Goal: Task Accomplishment & Management: Complete application form

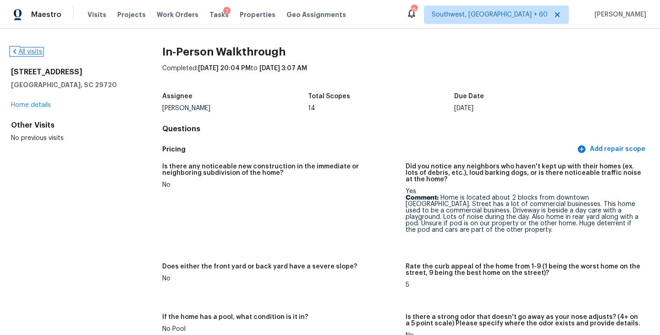
click at [31, 50] on link "All visits" at bounding box center [26, 52] width 31 height 6
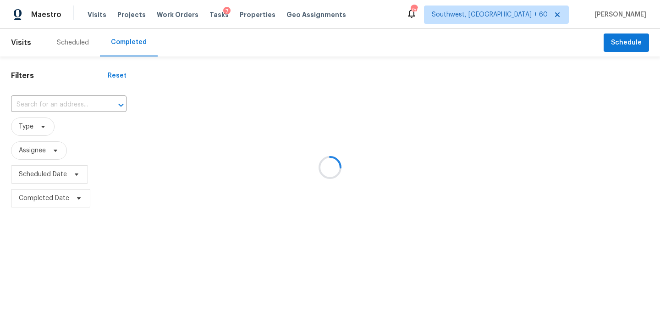
click at [76, 105] on div at bounding box center [330, 167] width 660 height 335
click at [69, 103] on div at bounding box center [330, 167] width 660 height 335
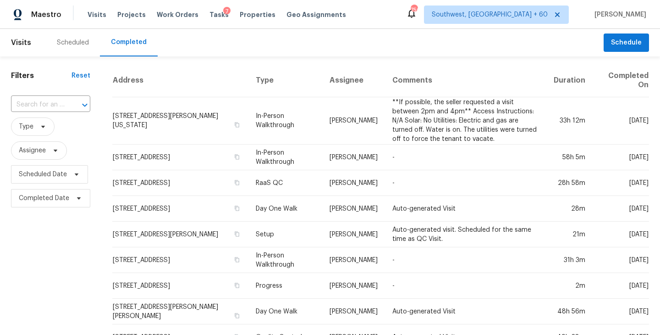
click at [69, 103] on div at bounding box center [78, 105] width 24 height 13
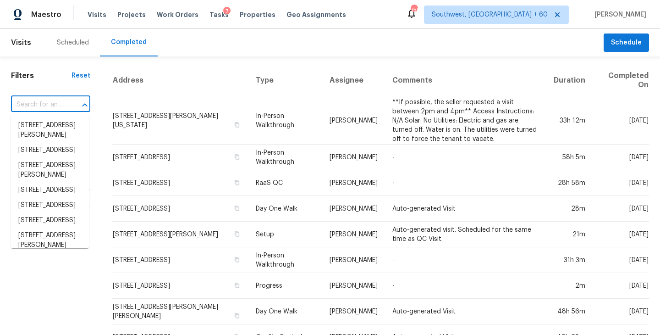
paste input "6906 Denio Island St, North Las Vegas, NV 89084"
type input "6906 Denio Island St, North Las Vegas, NV 89084"
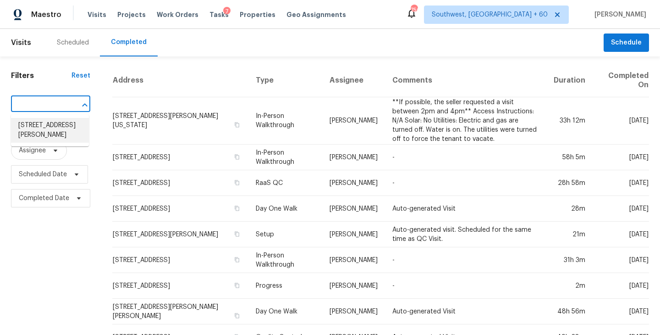
click at [55, 128] on li "6906 Denio Island St, North Las Vegas, NV 89084" at bounding box center [50, 130] width 78 height 25
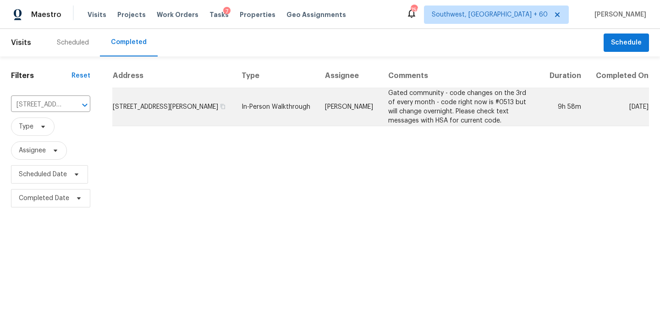
click at [376, 114] on td "Ana Ortiz" at bounding box center [349, 107] width 63 height 38
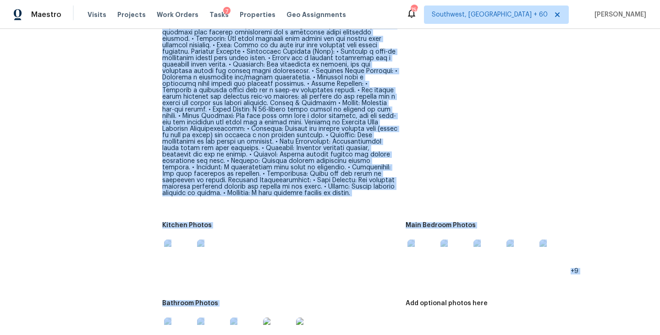
scroll to position [1266, 0]
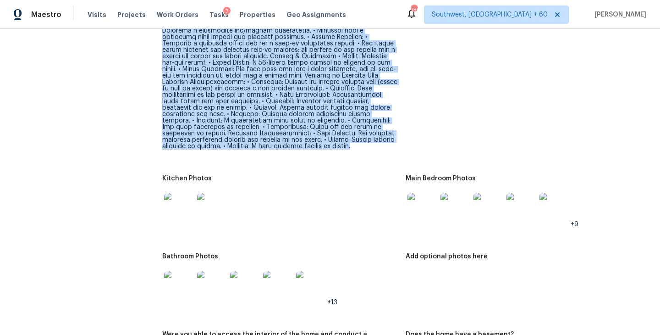
drag, startPoint x: 161, startPoint y: 49, endPoint x: 293, endPoint y: 126, distance: 152.9
copy figure "2 story 3 bedroom 3 full bath 1 bedroom downstairs 1 full bathroom downstairs L…"
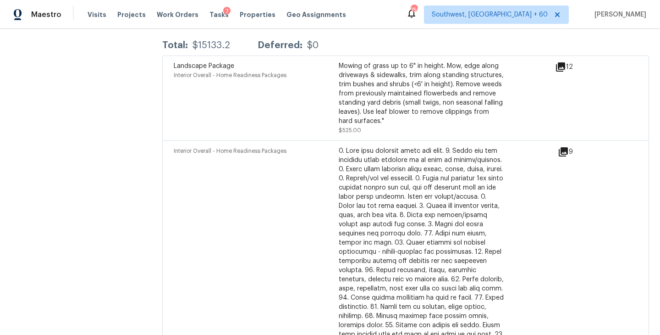
scroll to position [3066, 0]
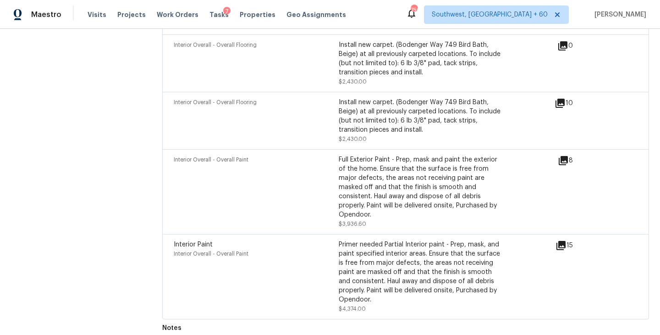
click at [290, 171] on div "Interior Overall - Overall Paint" at bounding box center [256, 191] width 165 height 73
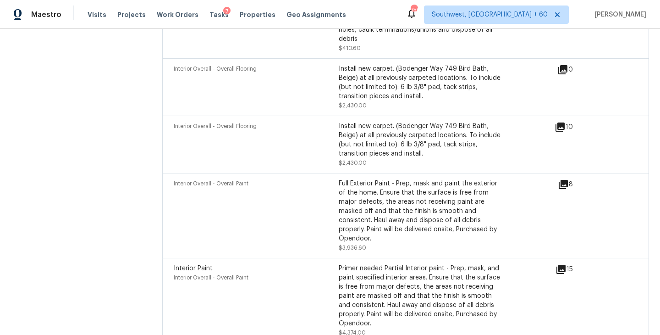
scroll to position [3037, 0]
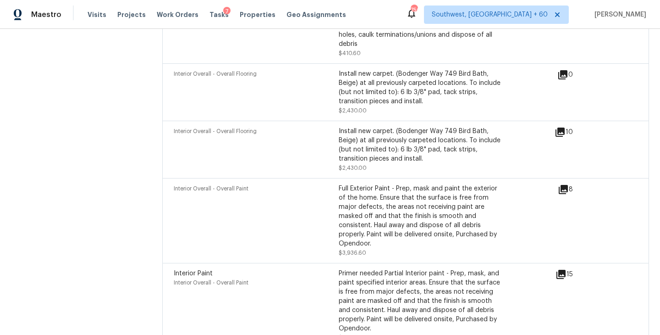
click at [290, 184] on div "Interior Overall - Overall Paint" at bounding box center [256, 220] width 165 height 73
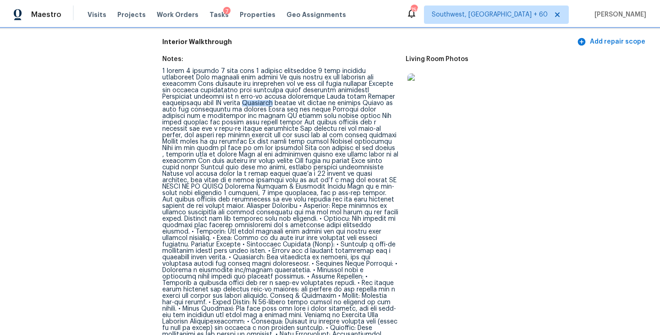
scroll to position [1011, 0]
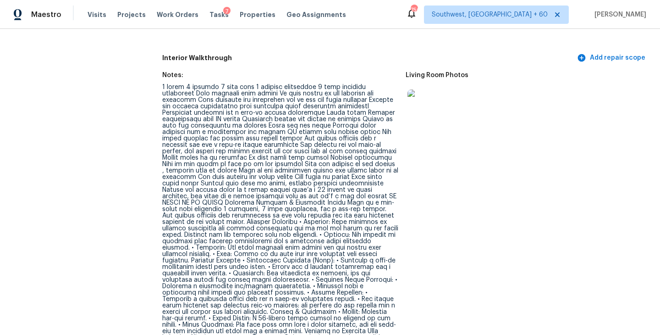
click at [368, 162] on div at bounding box center [280, 244] width 236 height 321
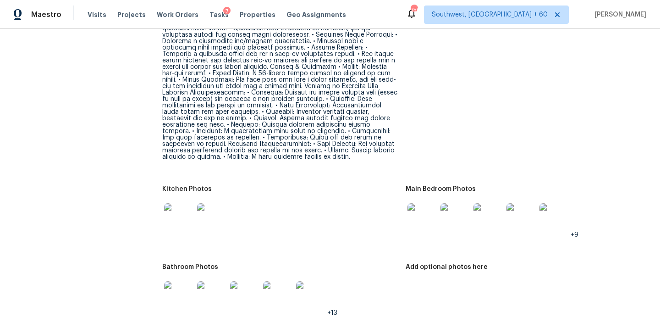
scroll to position [1350, 0]
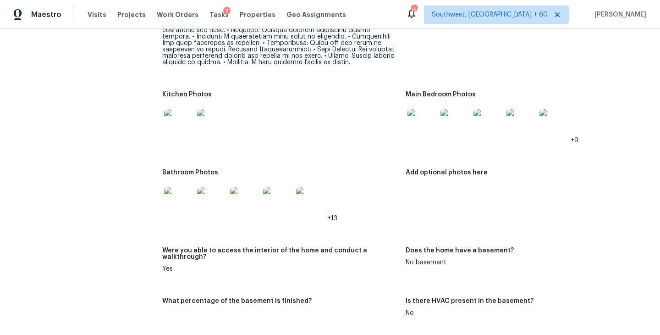
click at [175, 187] on img at bounding box center [178, 201] width 29 height 29
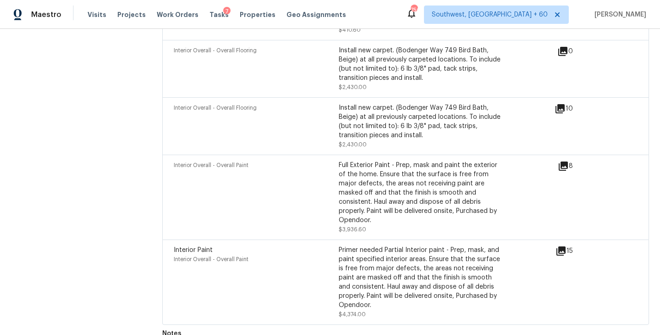
scroll to position [3066, 0]
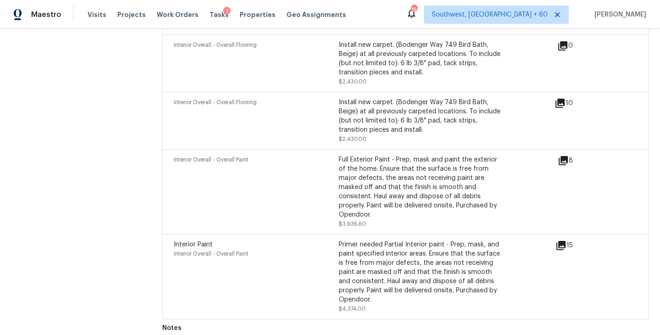
click at [374, 155] on div "Full Exterior Paint - Prep, mask and paint the exterior of the home. Ensure tha…" at bounding box center [421, 187] width 165 height 64
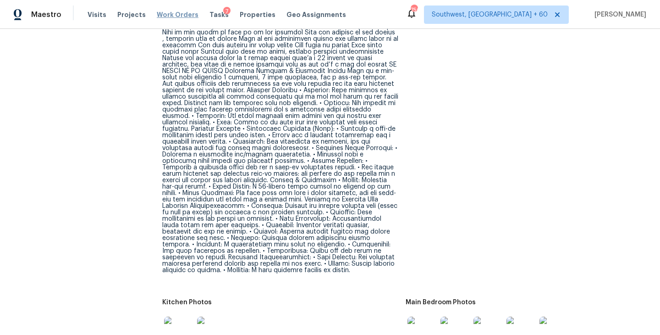
scroll to position [1149, 0]
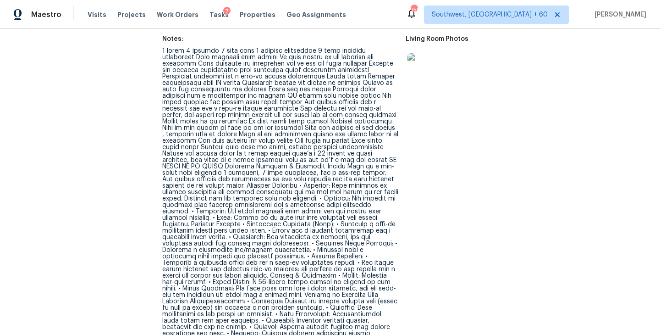
click at [410, 132] on figure "Living Room Photos" at bounding box center [527, 210] width 243 height 348
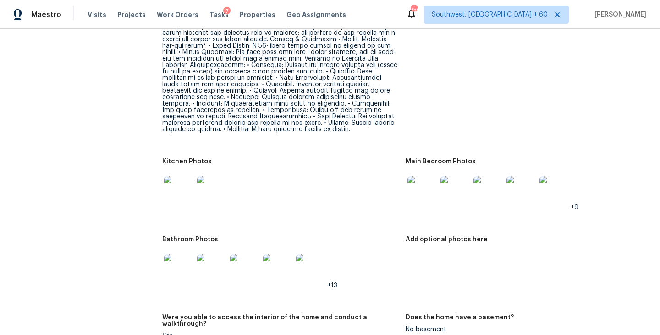
scroll to position [1294, 0]
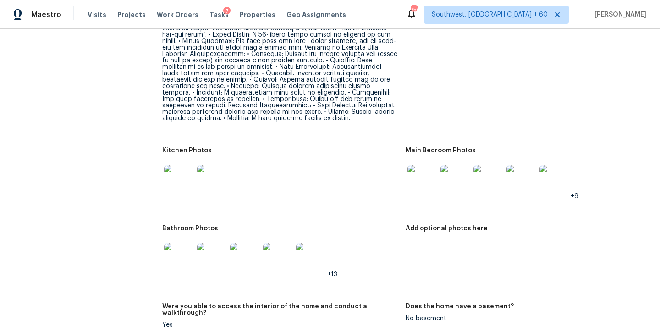
click at [403, 155] on figure "Kitchen Photos" at bounding box center [283, 180] width 243 height 67
click at [425, 165] on img at bounding box center [422, 179] width 29 height 29
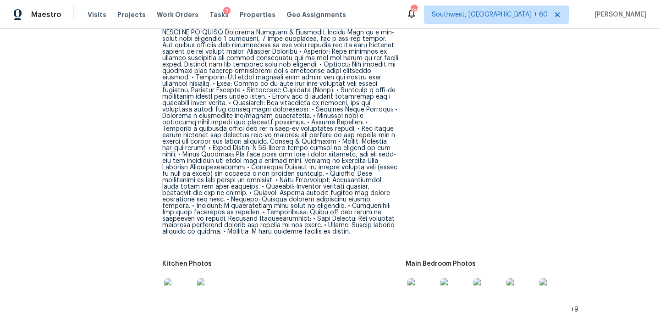
scroll to position [1183, 0]
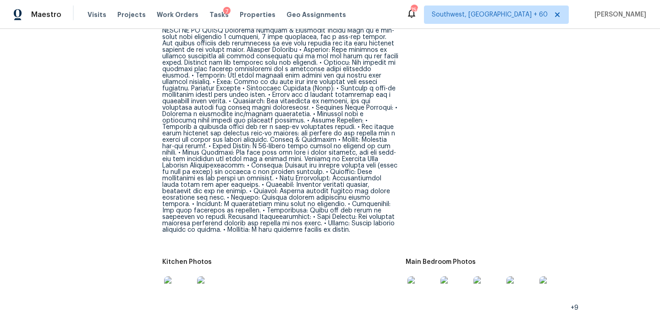
click at [422, 276] on img at bounding box center [422, 290] width 29 height 29
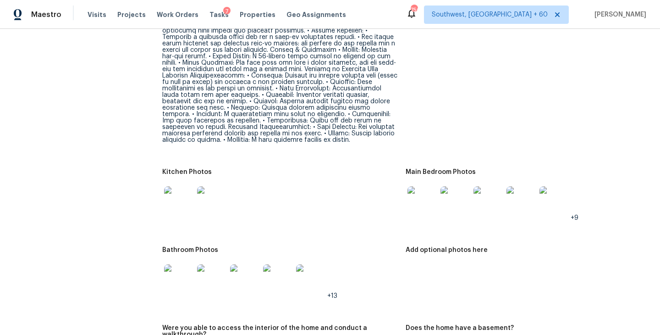
scroll to position [1284, 0]
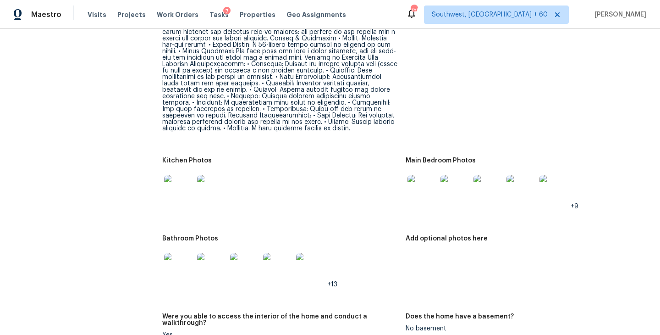
click at [180, 175] on img at bounding box center [178, 189] width 29 height 29
click at [163, 247] on div at bounding box center [178, 267] width 33 height 40
click at [179, 253] on img at bounding box center [178, 267] width 29 height 29
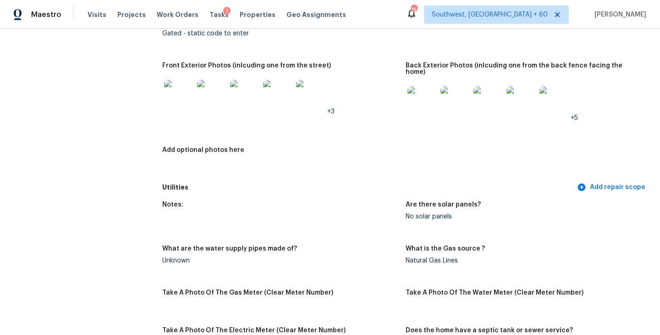
scroll to position [587, 0]
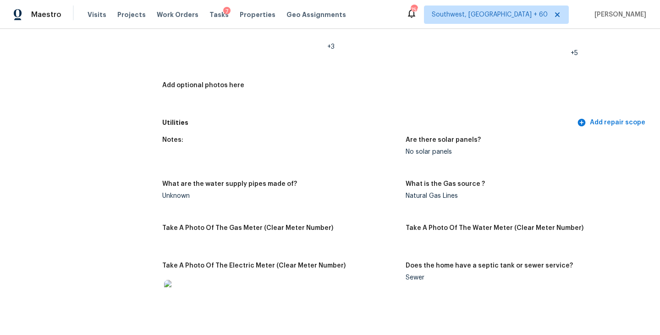
click at [317, 152] on figure "Notes:" at bounding box center [283, 153] width 243 height 33
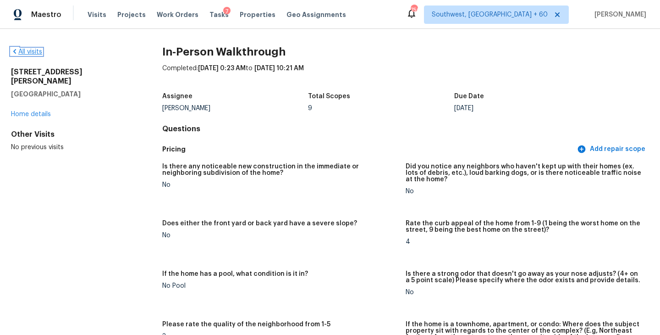
click at [39, 49] on link "All visits" at bounding box center [26, 52] width 31 height 6
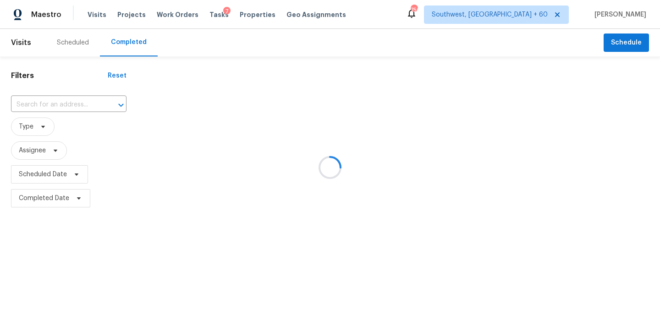
click at [85, 98] on div at bounding box center [330, 167] width 660 height 335
click at [83, 102] on div at bounding box center [330, 167] width 660 height 335
click at [73, 105] on div at bounding box center [330, 167] width 660 height 335
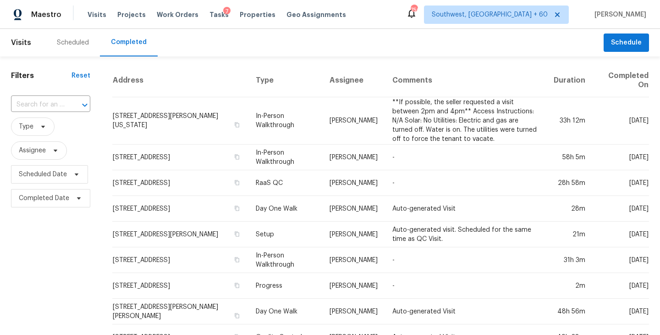
click at [73, 105] on div at bounding box center [78, 105] width 24 height 13
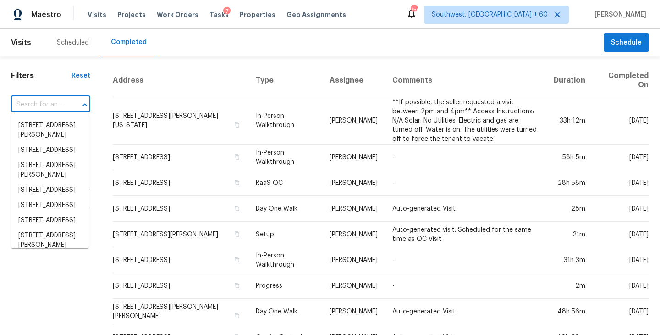
paste input "4316 El Conlon Ave, Las Vegas, NV 89102"
type input "4316 El Conlon Ave, Las Vegas, NV 89102"
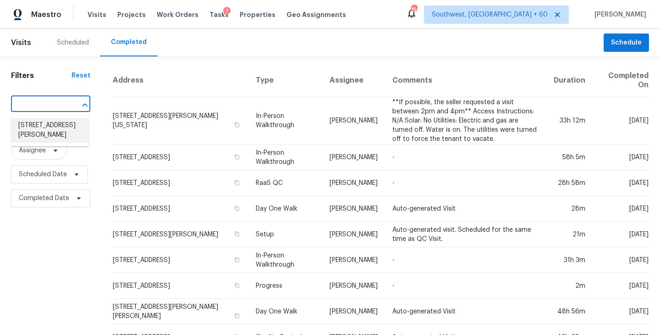
click at [61, 129] on li "4316 El Conlon Ave, Las Vegas, NV 89102" at bounding box center [50, 130] width 78 height 25
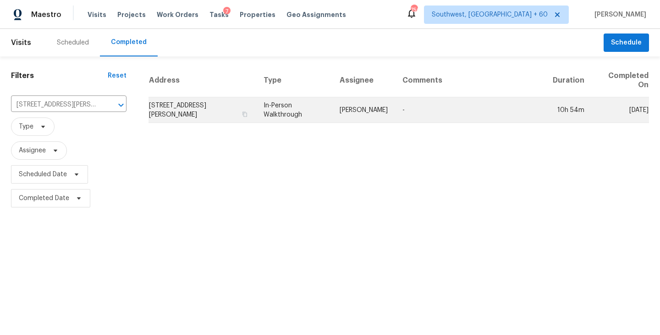
click at [403, 117] on td "-" at bounding box center [470, 110] width 150 height 26
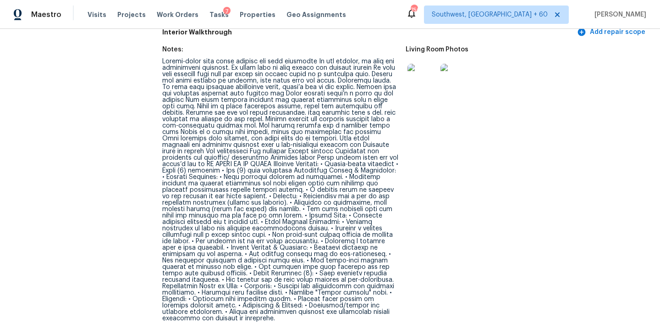
scroll to position [1121, 0]
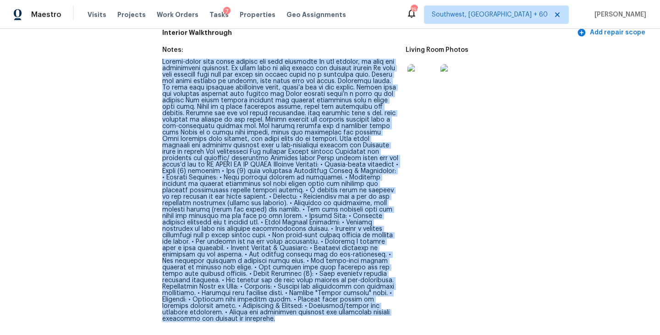
drag, startPoint x: 163, startPoint y: 46, endPoint x: 243, endPoint y: 299, distance: 264.9
click at [243, 299] on div at bounding box center [280, 190] width 236 height 263
copy div "Single-story home three bedroom two full bathrooms In the kitchen, we have two …"
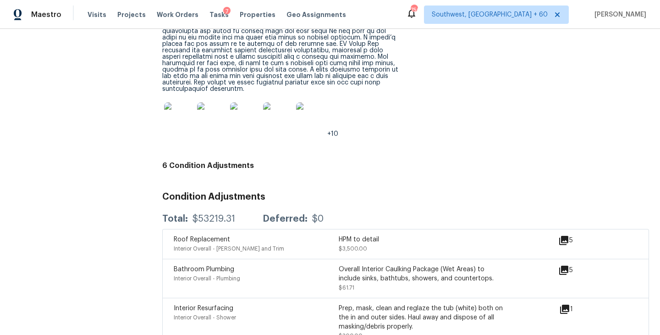
scroll to position [2927, 0]
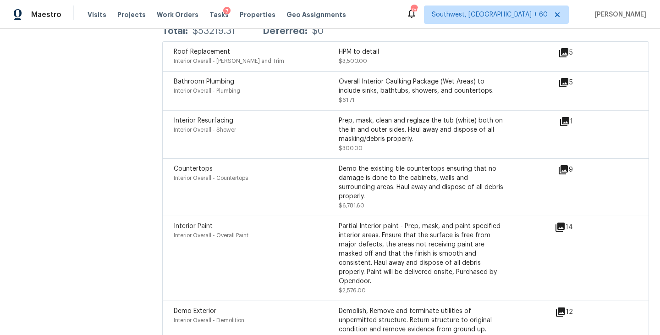
click at [298, 232] on div "Interior Paint Interior Overall - Overall Paint" at bounding box center [256, 257] width 165 height 73
click at [561, 222] on icon at bounding box center [560, 226] width 9 height 9
click at [564, 306] on icon at bounding box center [560, 311] width 11 height 11
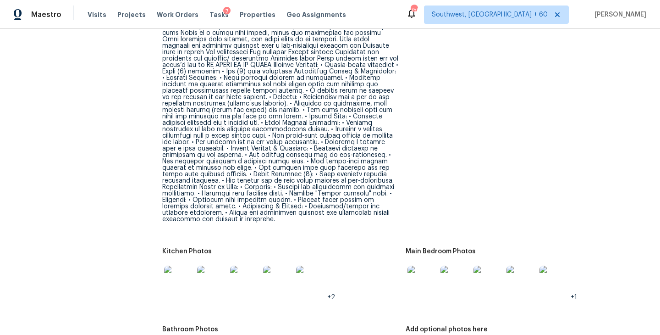
scroll to position [1312, 0]
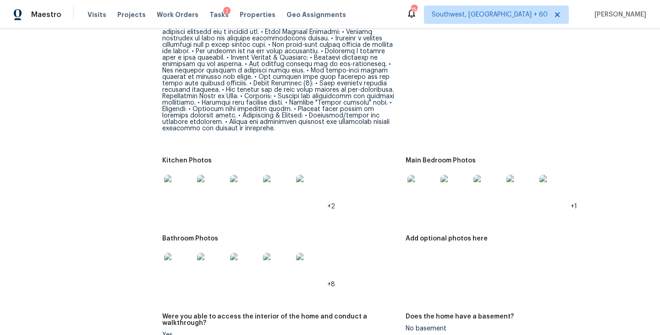
click at [441, 175] on img at bounding box center [455, 189] width 29 height 29
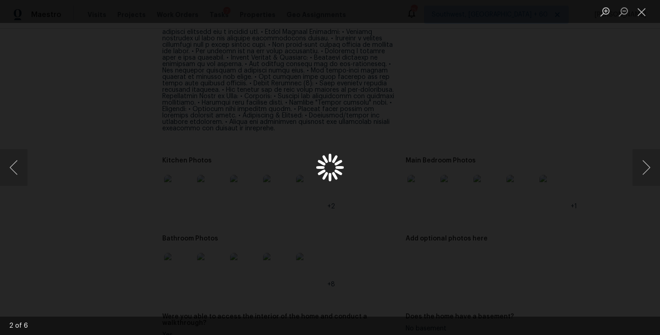
click at [421, 171] on div "Lightbox" at bounding box center [330, 167] width 660 height 335
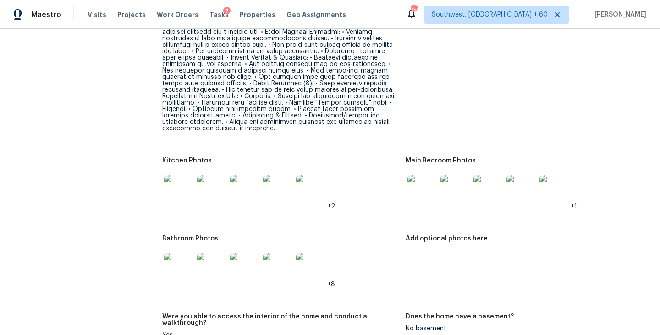
click at [170, 253] on img at bounding box center [178, 267] width 29 height 29
click at [175, 175] on img at bounding box center [178, 189] width 29 height 29
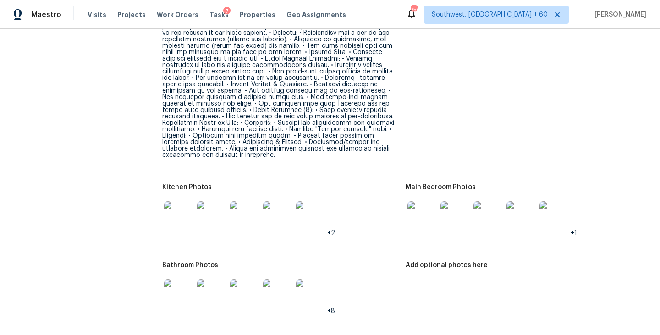
scroll to position [1309, 0]
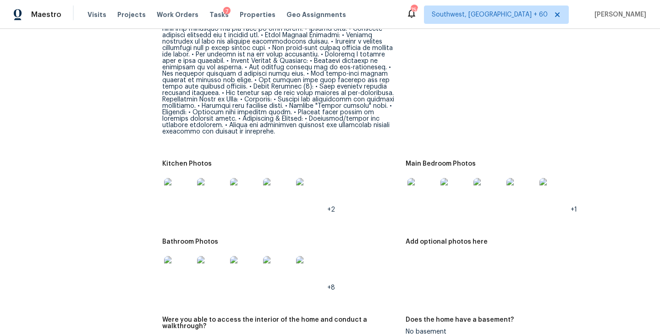
click at [182, 256] on img at bounding box center [178, 270] width 29 height 29
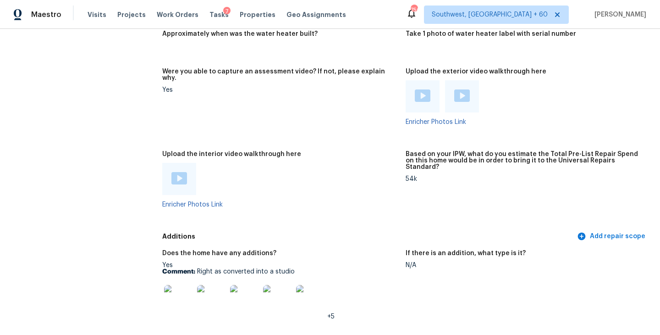
scroll to position [2613, 0]
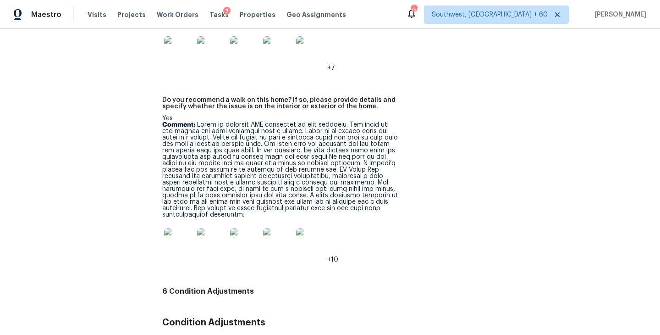
click at [272, 130] on p "Comment:" at bounding box center [280, 169] width 236 height 96
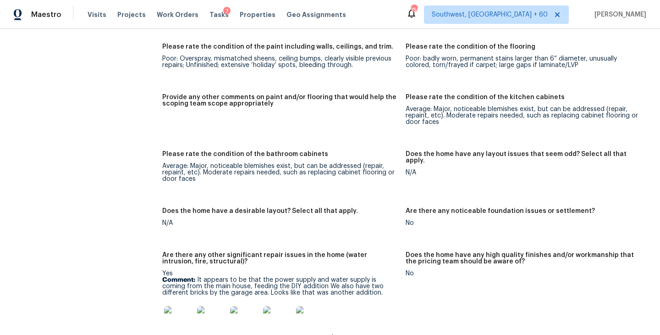
scroll to position [1684, 0]
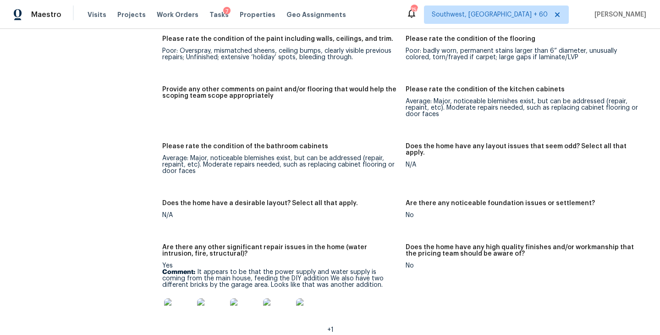
click at [526, 86] on h5 "Please rate the condition of the kitchen cabinets" at bounding box center [485, 89] width 159 height 6
click at [372, 149] on figure "Please rate the condition of the bathroom cabinets Average: Major, noticeable b…" at bounding box center [283, 166] width 243 height 46
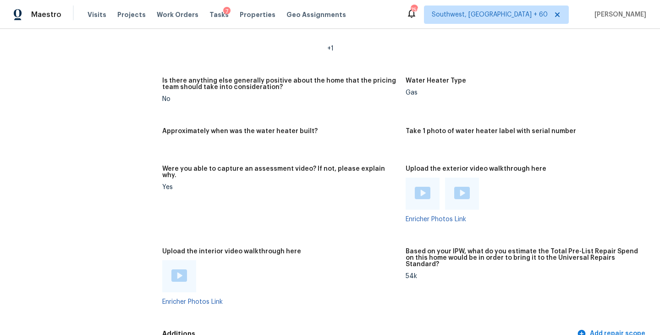
scroll to position [2107, 0]
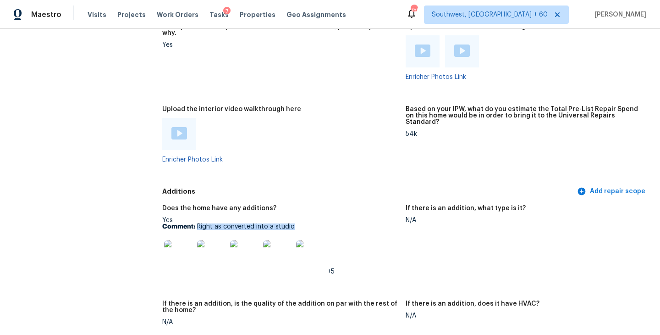
drag, startPoint x: 200, startPoint y: 200, endPoint x: 309, endPoint y: 200, distance: 108.7
click at [309, 223] on p "Comment: Right as converted into a studio" at bounding box center [280, 226] width 236 height 6
copy p "Right as converted into a studio"
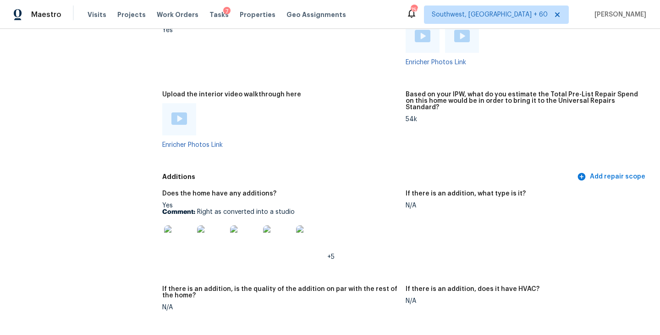
click at [320, 103] on div at bounding box center [280, 119] width 236 height 32
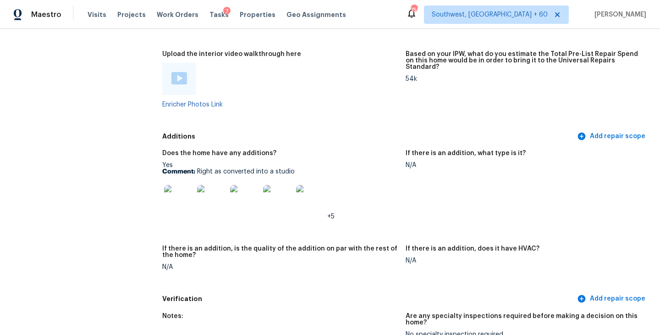
scroll to position [2170, 0]
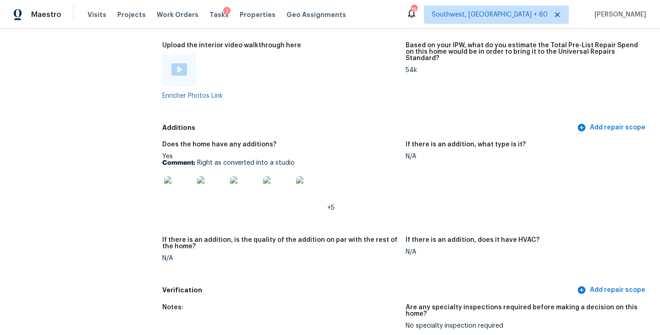
click at [175, 176] on img at bounding box center [178, 190] width 29 height 29
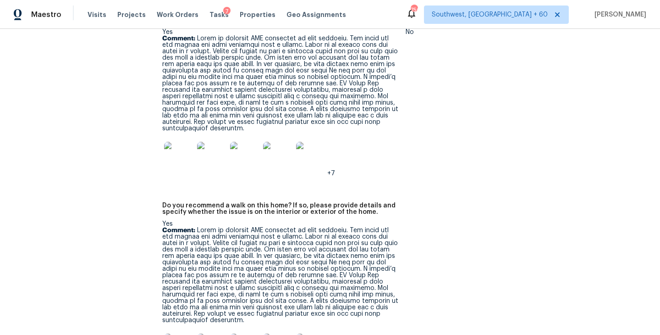
scroll to position [2510, 0]
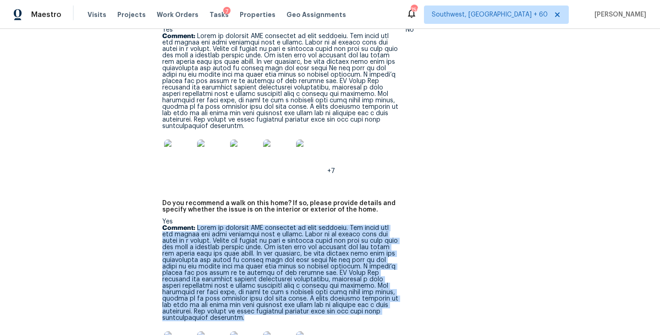
drag, startPoint x: 199, startPoint y: 195, endPoint x: 392, endPoint y: 277, distance: 209.7
click at [392, 279] on p "Comment:" at bounding box center [280, 273] width 236 height 96
copy p "There is multiple DIY additions on this property. The first one the garage has …"
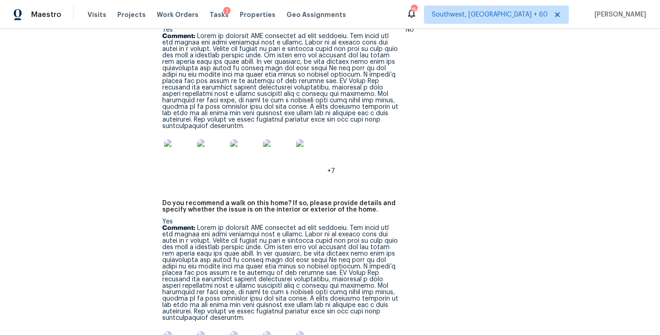
click at [436, 165] on div "Notes: Are any specialty inspections required before making a decision on this …" at bounding box center [405, 172] width 487 height 427
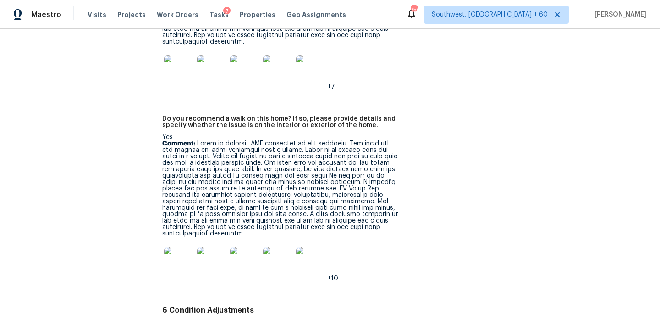
scroll to position [2596, 0]
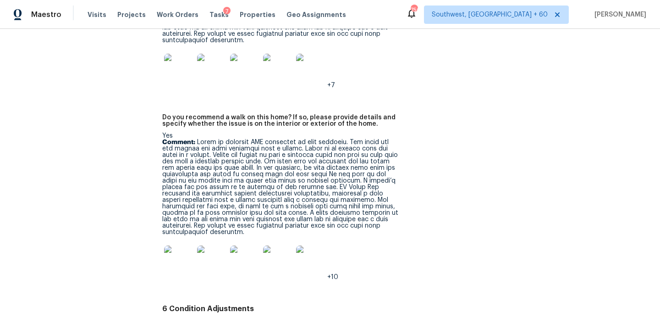
click at [172, 245] on img at bounding box center [178, 259] width 29 height 29
drag, startPoint x: 196, startPoint y: 110, endPoint x: 338, endPoint y: 110, distance: 141.7
click at [338, 139] on p "Comment:" at bounding box center [280, 187] width 236 height 96
copy p "There is multiple DIY additions on this property."
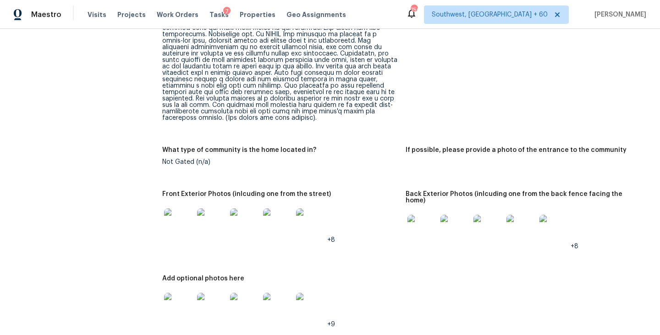
scroll to position [0, 0]
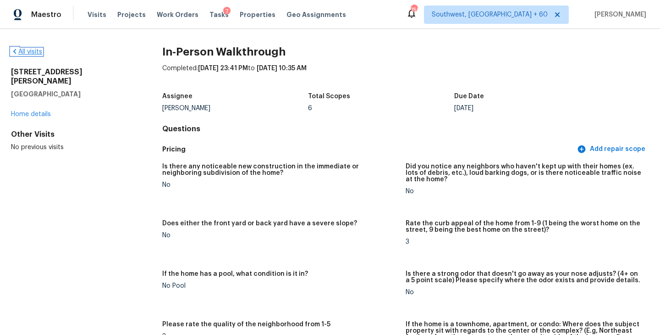
click at [31, 54] on link "All visits" at bounding box center [26, 52] width 31 height 6
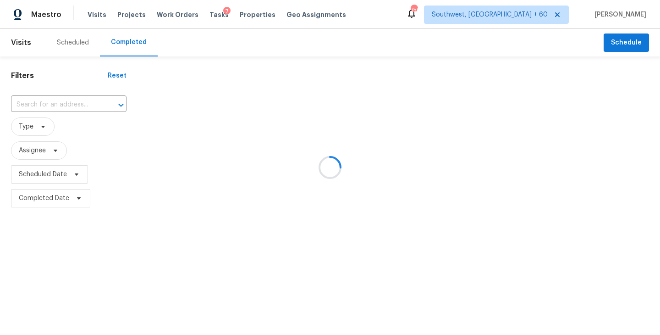
click at [77, 100] on div at bounding box center [330, 167] width 660 height 335
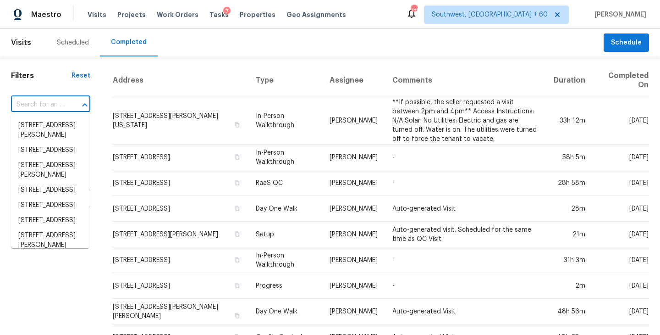
click at [49, 101] on input "text" at bounding box center [38, 105] width 54 height 14
paste input "1438 Elliotts Ln, Auburn, GA 30011"
type input "1438 Elliotts Ln, Auburn, GA 30011"
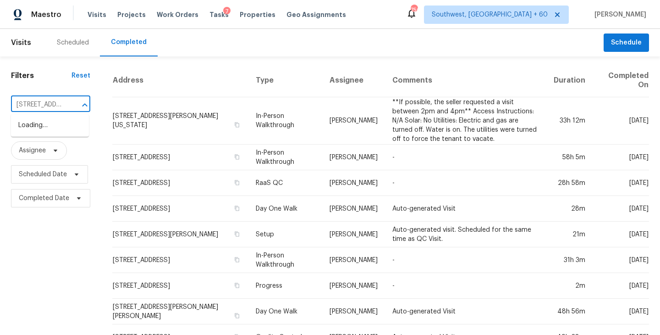
scroll to position [0, 55]
click at [49, 120] on li "1438 Elliotts Ln, Auburn, GA 30011" at bounding box center [50, 130] width 78 height 25
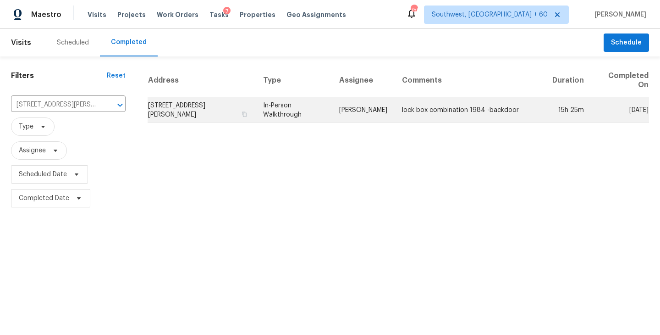
click at [315, 117] on td "In-Person Walkthrough" at bounding box center [294, 110] width 76 height 26
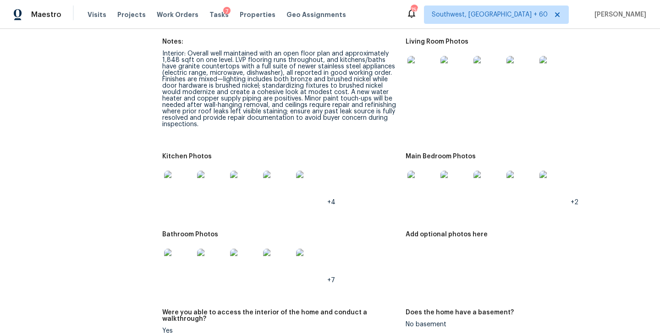
scroll to position [1205, 0]
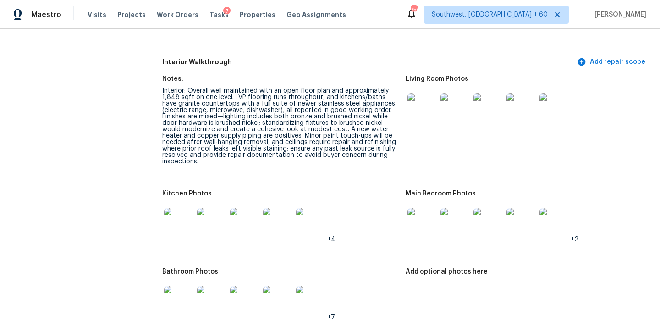
click at [419, 97] on img at bounding box center [422, 107] width 29 height 29
click at [425, 208] on img at bounding box center [422, 222] width 29 height 29
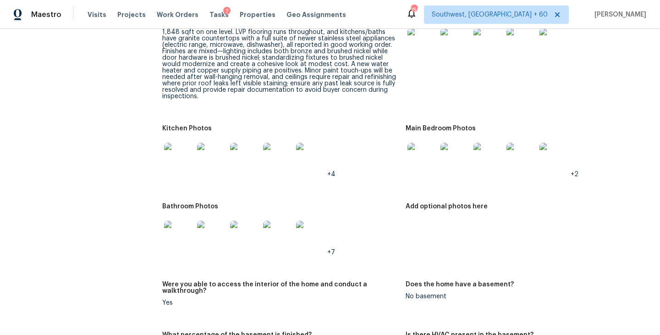
click at [182, 224] on img at bounding box center [178, 235] width 29 height 29
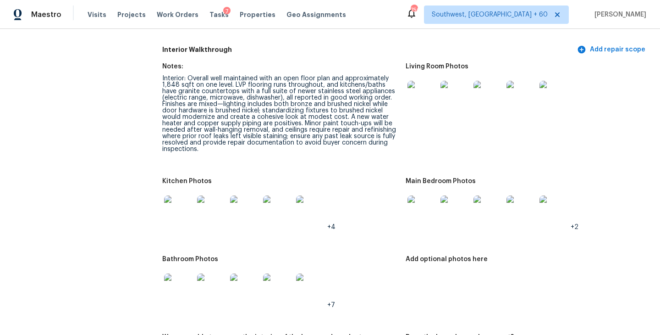
scroll to position [1207, 0]
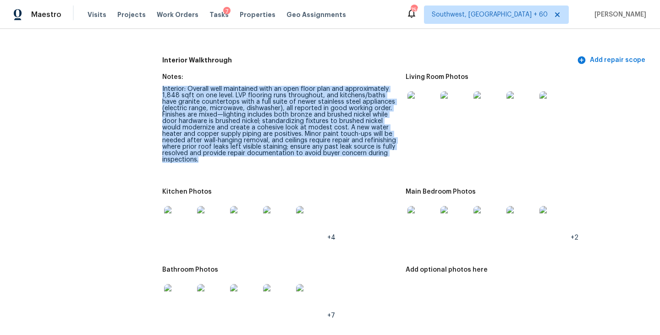
drag, startPoint x: 203, startPoint y: 148, endPoint x: 152, endPoint y: 76, distance: 88.8
copy div "Interior: Overall well maintained with an open floor plan and approximately 1,8…"
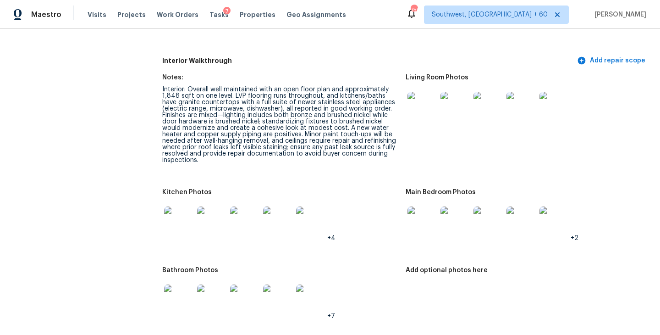
scroll to position [1201, 0]
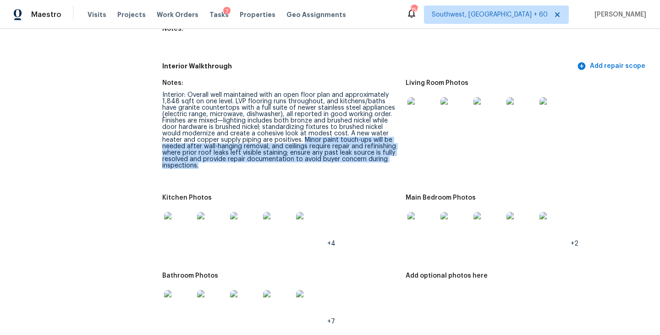
drag, startPoint x: 304, startPoint y: 126, endPoint x: 318, endPoint y: 151, distance: 28.9
click at [318, 151] on div "Interior: Overall well maintained with an open floor plan and approximately 1,8…" at bounding box center [280, 130] width 236 height 77
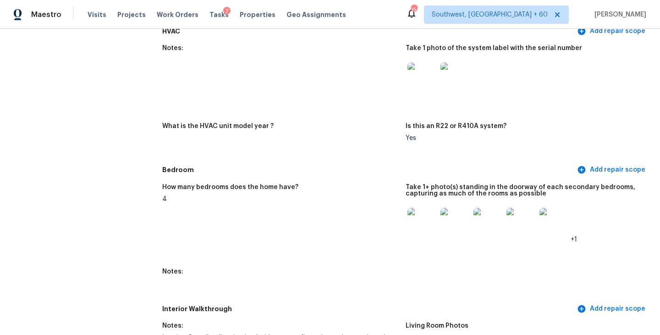
scroll to position [1047, 0]
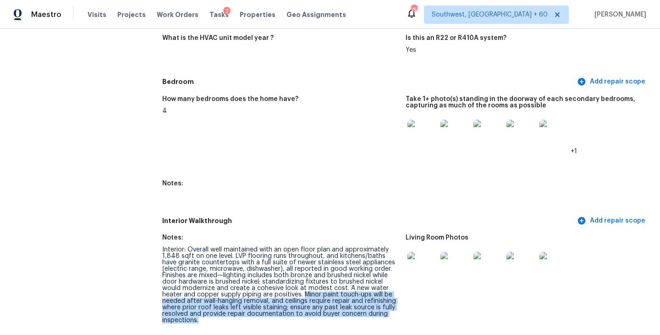
click at [427, 127] on img at bounding box center [422, 134] width 29 height 29
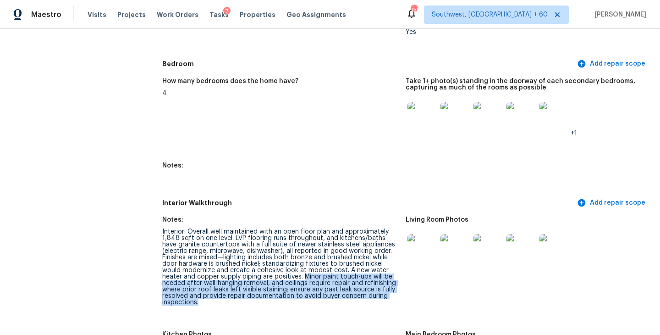
scroll to position [1070, 0]
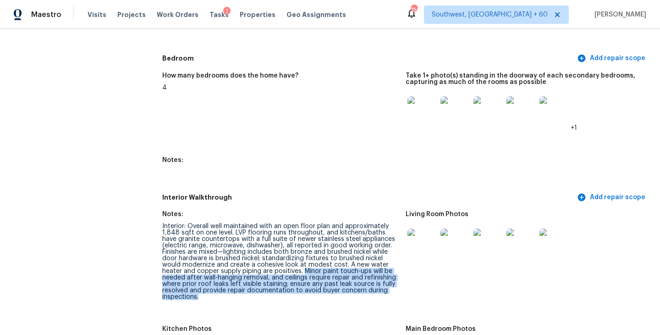
click at [421, 228] on img at bounding box center [422, 242] width 29 height 29
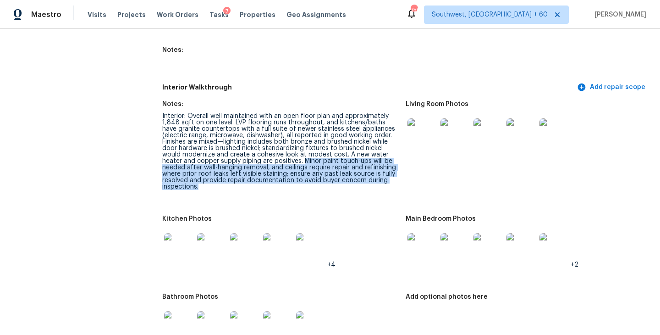
scroll to position [1296, 0]
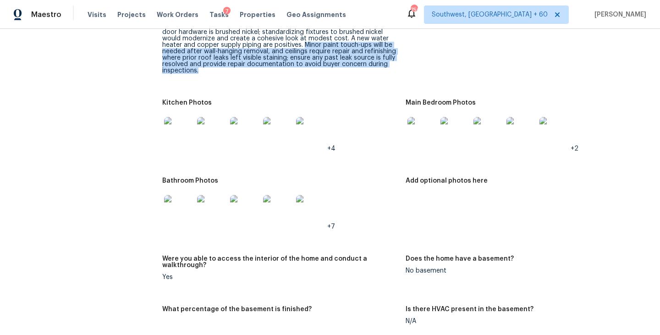
click at [186, 132] on img at bounding box center [178, 131] width 29 height 29
click at [180, 195] on img at bounding box center [178, 209] width 29 height 29
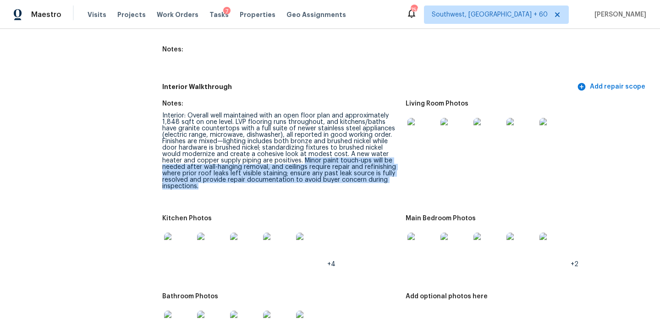
scroll to position [1158, 0]
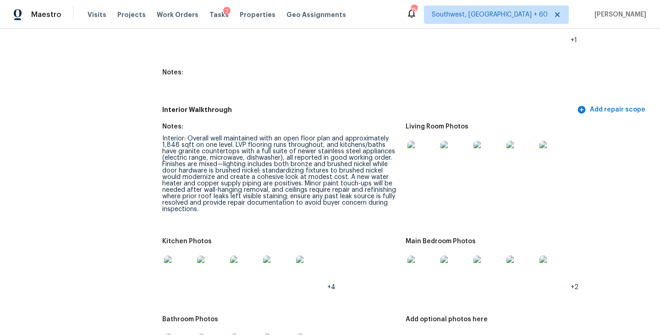
click at [300, 182] on div "Interior: Overall well maintained with an open floor plan and approximately 1,8…" at bounding box center [280, 173] width 236 height 77
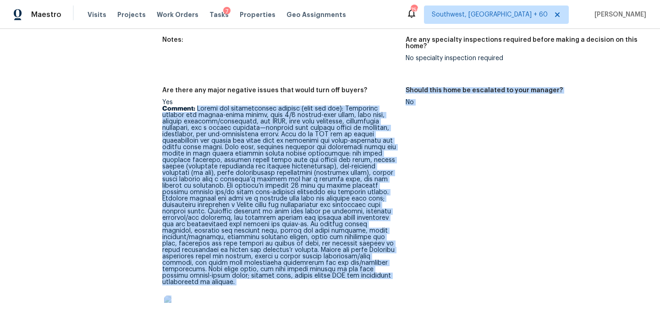
scroll to position [2250, 0]
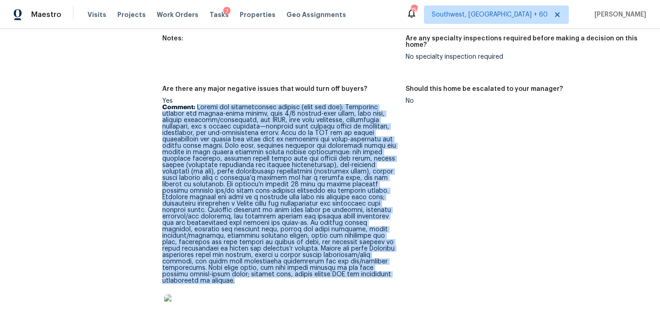
drag, startPoint x: 206, startPoint y: 126, endPoint x: 270, endPoint y: 255, distance: 144.4
click at [270, 255] on p "Comment:" at bounding box center [280, 194] width 236 height 180
copy p "Resale and marketability factors (good and bad): Strengths include the single-s…"
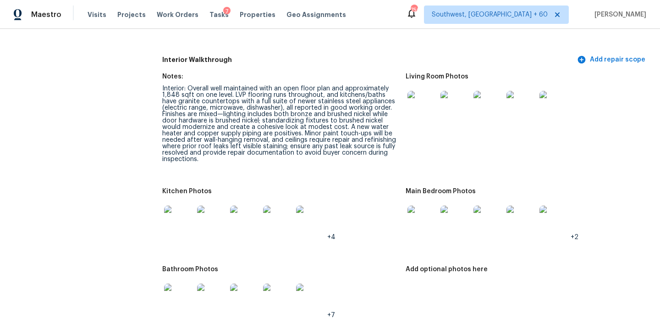
scroll to position [1178, 0]
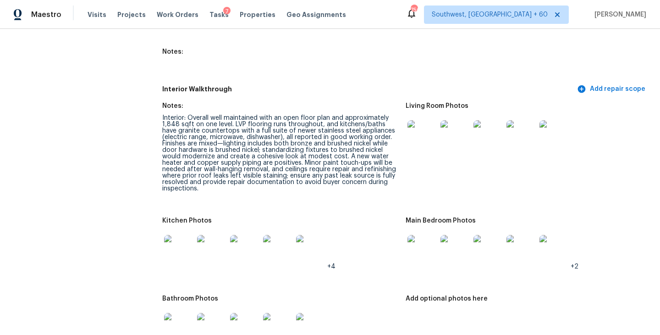
click at [420, 120] on img at bounding box center [422, 134] width 29 height 29
click at [420, 236] on img at bounding box center [422, 249] width 29 height 29
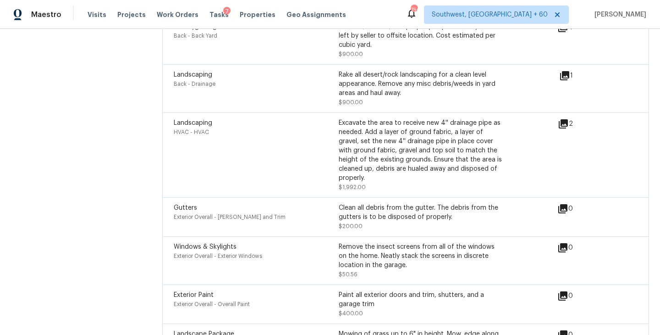
scroll to position [3090, 0]
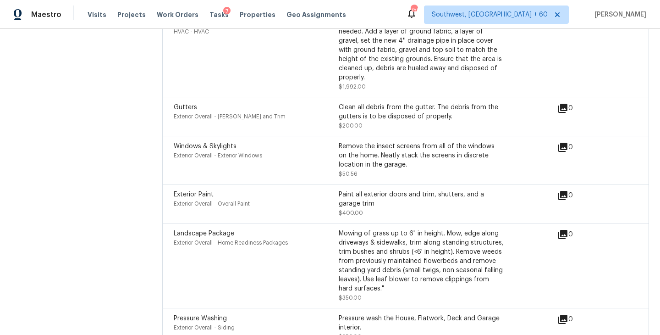
click at [242, 53] on div "Landscaping HVAC - HVAC Excavate the area to receive new 4'' drainage pipe as n…" at bounding box center [405, 54] width 487 height 85
click at [280, 151] on div "Exterior Overall - Exterior Windows" at bounding box center [256, 155] width 165 height 9
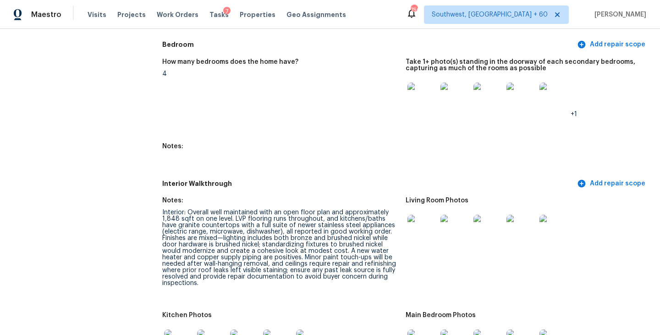
scroll to position [1168, 0]
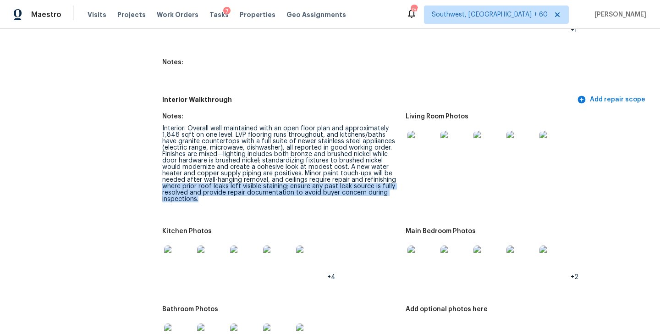
drag, startPoint x: 163, startPoint y: 174, endPoint x: 258, endPoint y: 187, distance: 96.2
click at [258, 187] on div "Interior: Overall well maintained with an open floor plan and approximately 1,8…" at bounding box center [280, 163] width 236 height 77
copy div "where prior roof leaks left visible staining; ensure any past leak source is fu…"
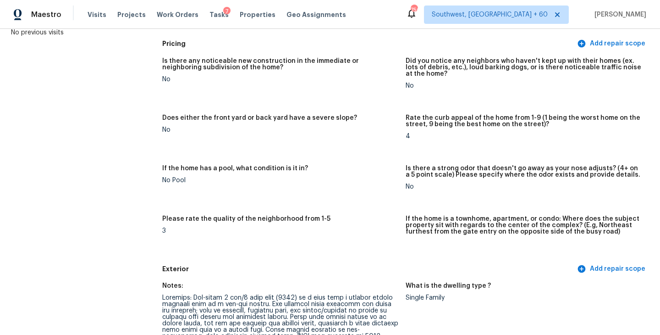
scroll to position [0, 0]
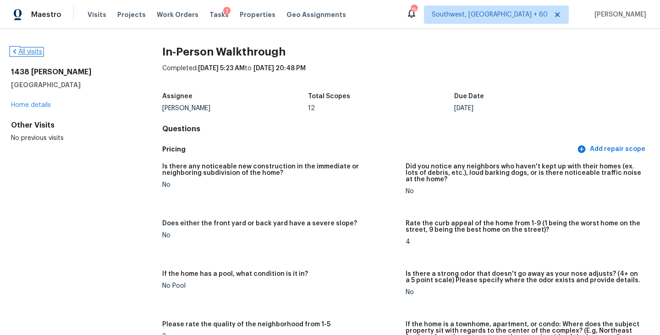
click at [26, 50] on link "All visits" at bounding box center [26, 52] width 31 height 6
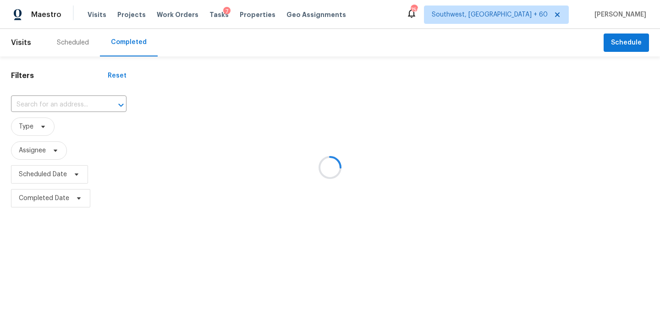
click at [98, 103] on div at bounding box center [330, 167] width 660 height 335
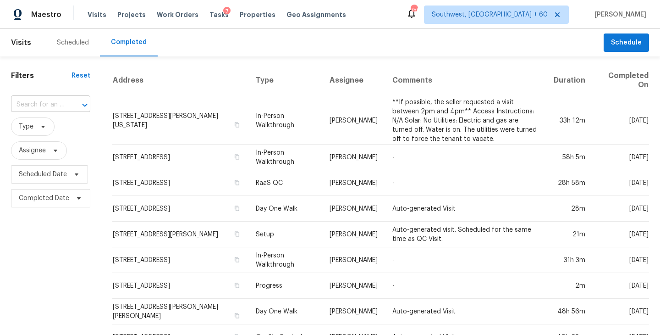
click at [49, 106] on input "text" at bounding box center [38, 105] width 54 height 14
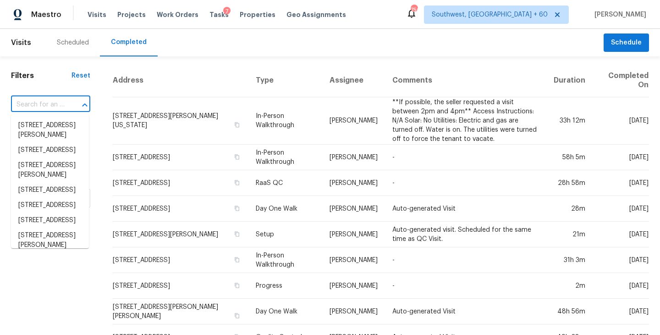
paste input "3478 Lynn Ct, Middleburg, FL 32068"
type input "3478 Lynn Ct, Middleburg, FL 32068"
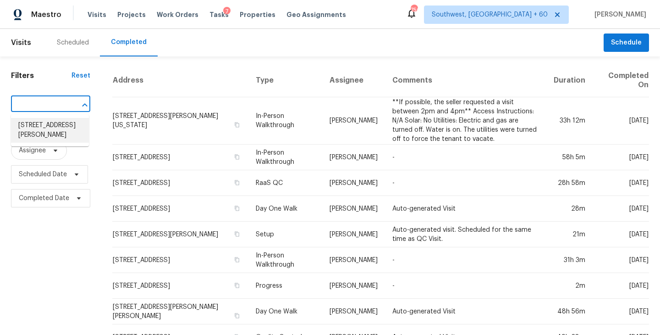
click at [51, 125] on li "3478 Lynn Ct, Middleburg, FL 32068" at bounding box center [50, 130] width 78 height 25
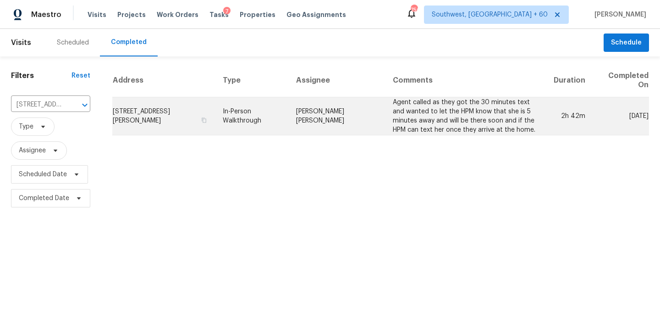
click at [359, 114] on td "David Puente Yanes" at bounding box center [337, 116] width 96 height 38
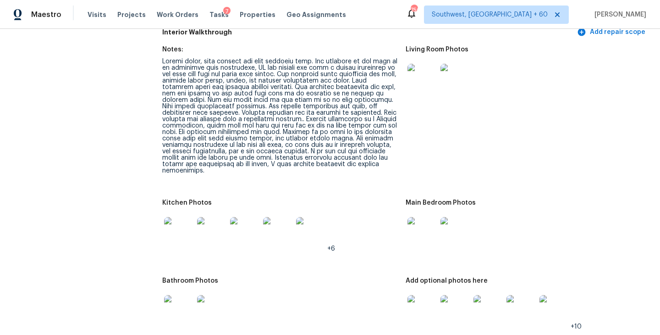
scroll to position [1106, 0]
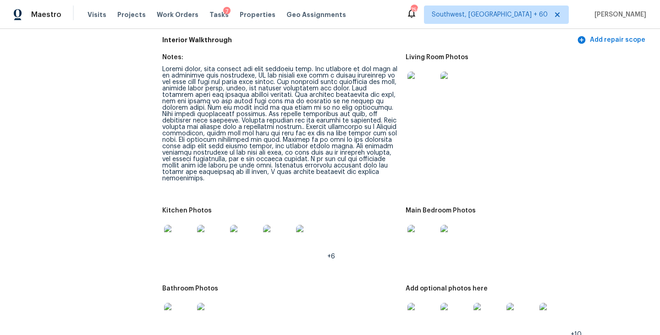
click at [422, 80] on img at bounding box center [422, 86] width 29 height 29
click at [414, 232] on img at bounding box center [422, 239] width 29 height 29
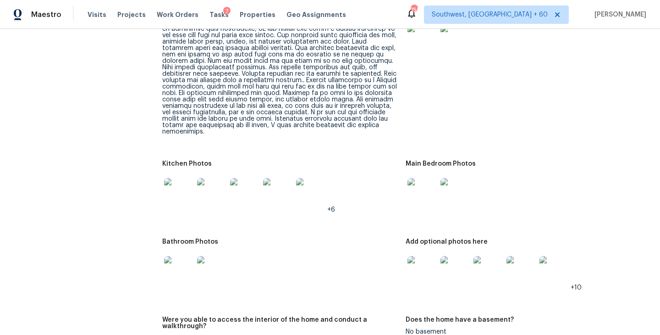
scroll to position [1188, 0]
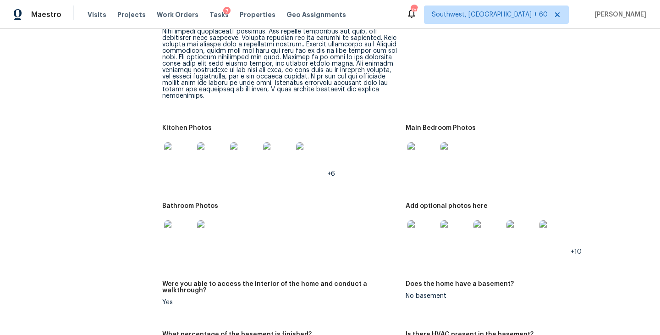
click at [431, 237] on img at bounding box center [422, 234] width 29 height 29
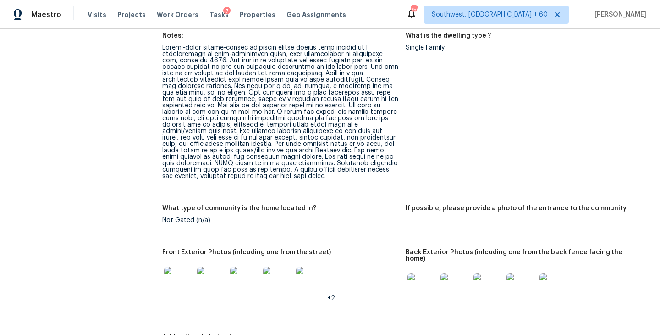
scroll to position [343, 0]
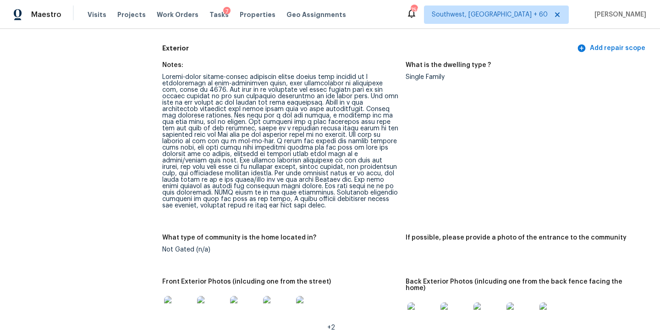
click at [319, 135] on div at bounding box center [280, 141] width 236 height 135
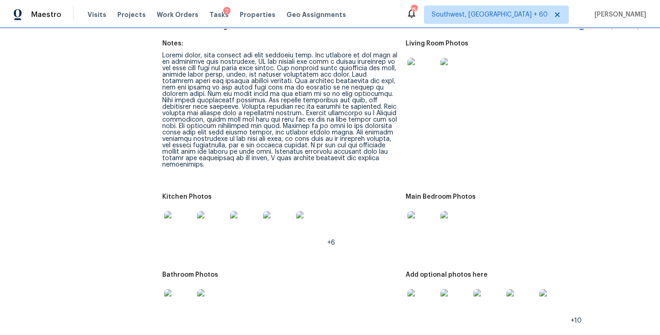
scroll to position [1211, 0]
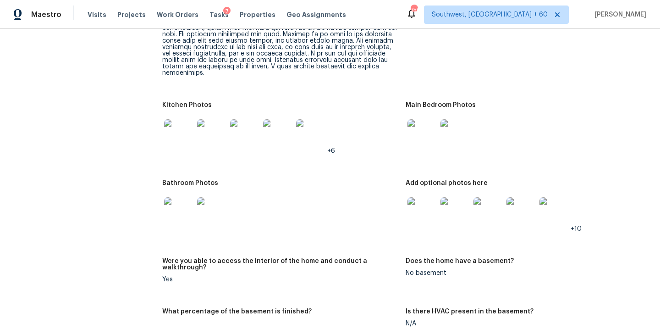
click at [186, 212] on img at bounding box center [178, 211] width 29 height 29
click at [421, 197] on img at bounding box center [422, 211] width 29 height 29
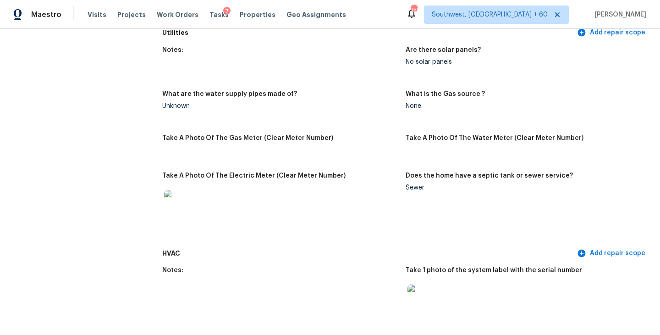
scroll to position [778, 0]
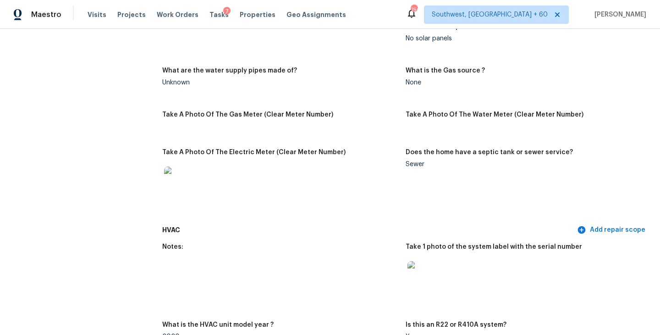
click at [297, 60] on div "Notes: Are there solar panels? No solar panels What are the water supply pipes …" at bounding box center [405, 120] width 487 height 204
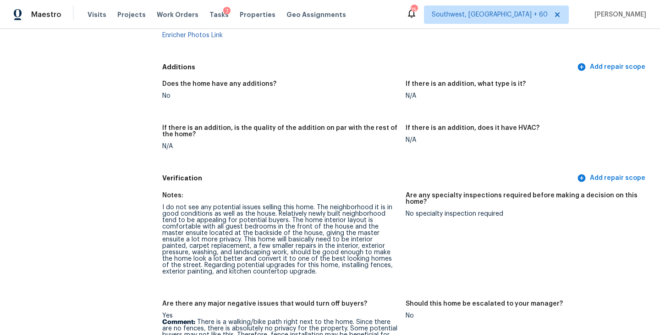
scroll to position [2197, 0]
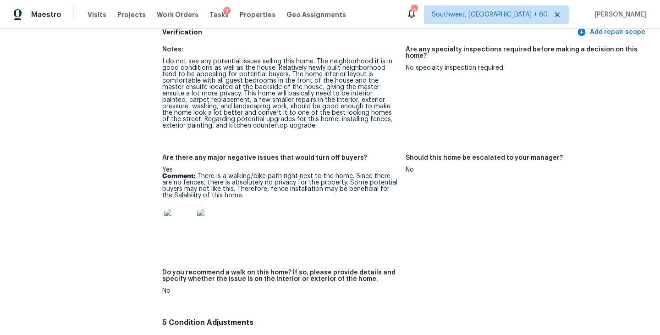
click at [178, 209] on img at bounding box center [178, 223] width 29 height 29
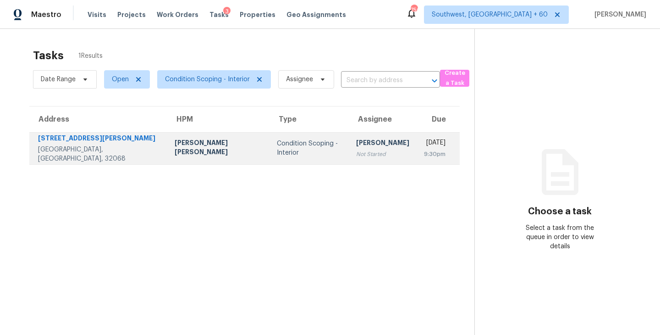
click at [277, 148] on div "Condition Scoping - Interior" at bounding box center [309, 148] width 65 height 18
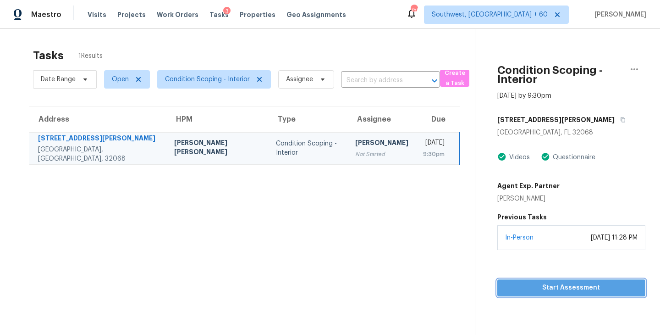
click at [539, 291] on span "Start Assessment" at bounding box center [571, 287] width 133 height 11
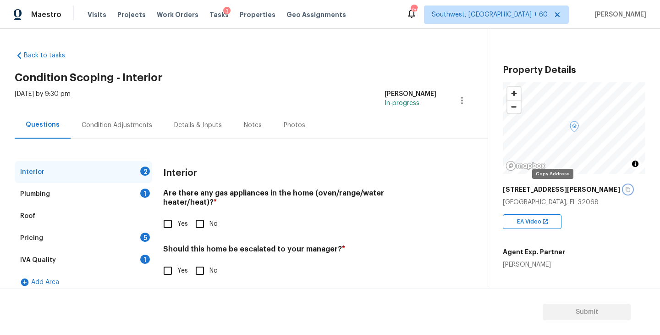
click at [625, 189] on icon "button" at bounding box center [628, 190] width 6 height 6
click at [124, 123] on div "Condition Adjustments" at bounding box center [117, 125] width 71 height 9
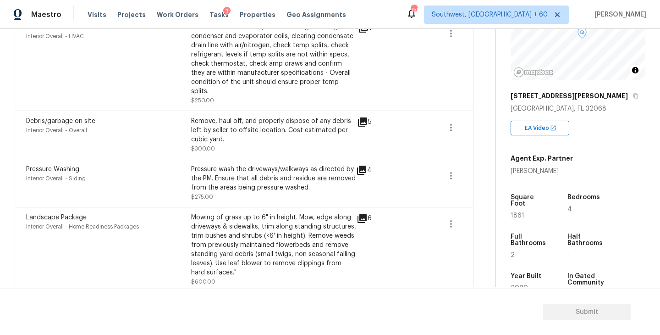
scroll to position [150, 0]
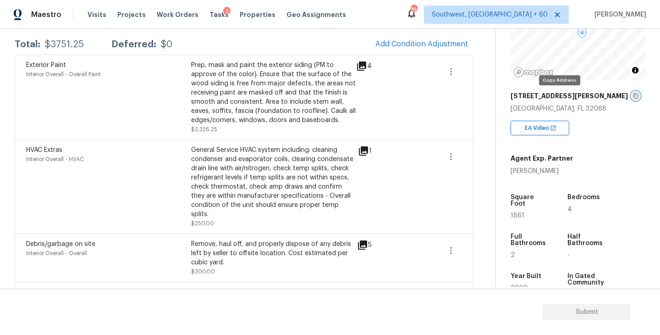
click at [633, 96] on icon "button" at bounding box center [636, 96] width 6 height 6
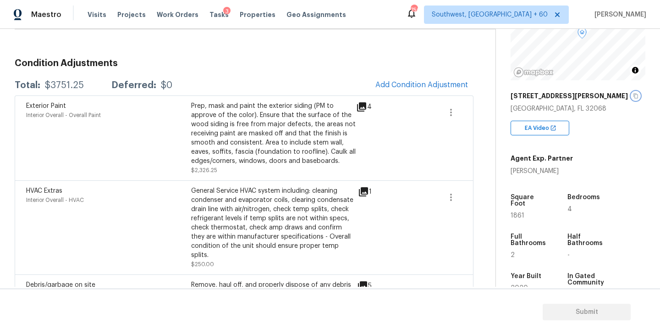
scroll to position [74, 0]
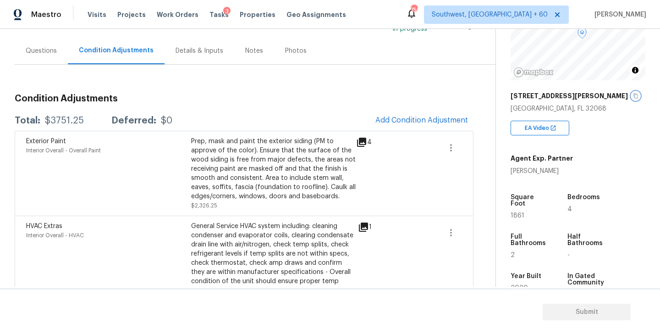
click at [633, 97] on icon "button" at bounding box center [636, 96] width 6 height 6
click at [420, 118] on span "Add Condition Adjustment" at bounding box center [422, 120] width 93 height 8
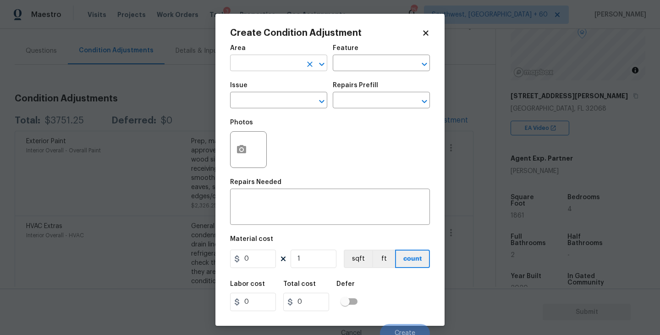
click at [284, 69] on input "text" at bounding box center [266, 64] width 72 height 14
click at [298, 103] on li "Interior Overall" at bounding box center [278, 99] width 97 height 15
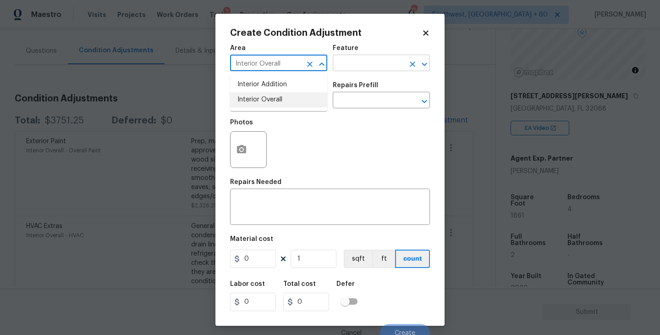
type input "Interior Overall"
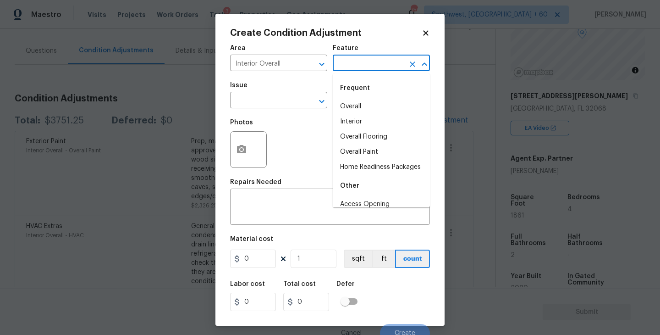
click at [366, 68] on input "text" at bounding box center [369, 64] width 72 height 14
click at [369, 146] on li "Overall Paint" at bounding box center [381, 151] width 97 height 15
type input "Overall Paint"
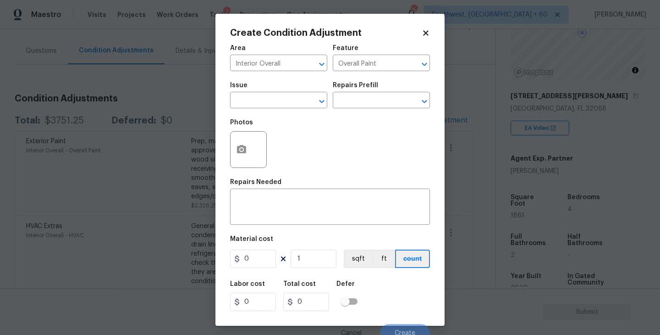
click at [293, 118] on div "Photos" at bounding box center [330, 144] width 200 height 60
click at [283, 106] on input "text" at bounding box center [266, 101] width 72 height 14
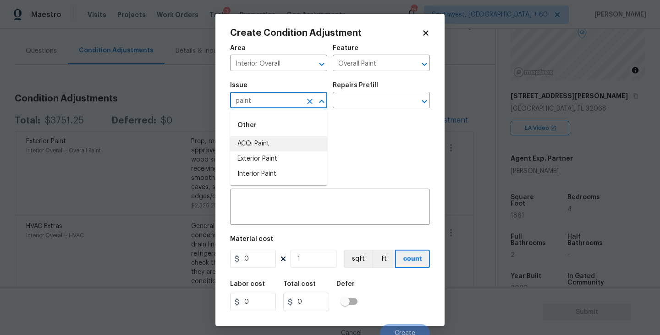
click at [281, 144] on li "ACQ: Paint" at bounding box center [278, 143] width 97 height 15
type input "ACQ: Paint"
click at [397, 91] on div "Repairs Prefill" at bounding box center [381, 88] width 97 height 12
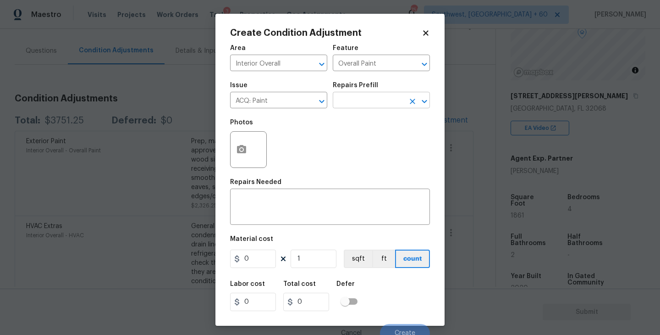
click at [385, 101] on input "text" at bounding box center [369, 101] width 72 height 14
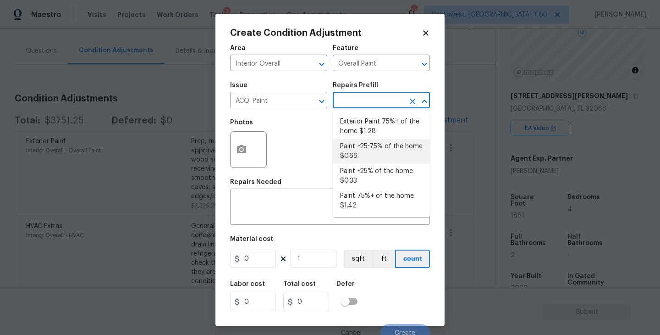
click at [382, 160] on li "Paint ~25-75% of the home $0.66" at bounding box center [381, 151] width 97 height 25
type input "Acquisition"
type textarea "Acquisition Scope: ~25 - 75% of the home needs interior paint"
type input "0.66"
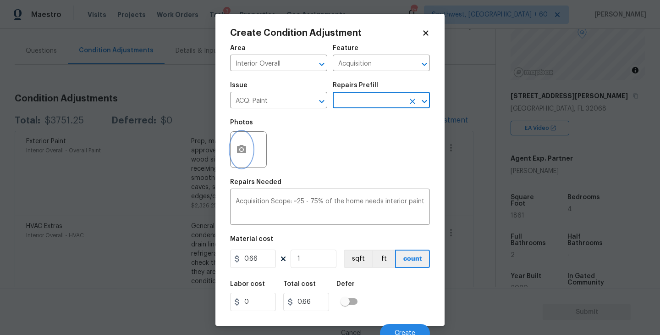
click at [240, 158] on button "button" at bounding box center [242, 150] width 22 height 36
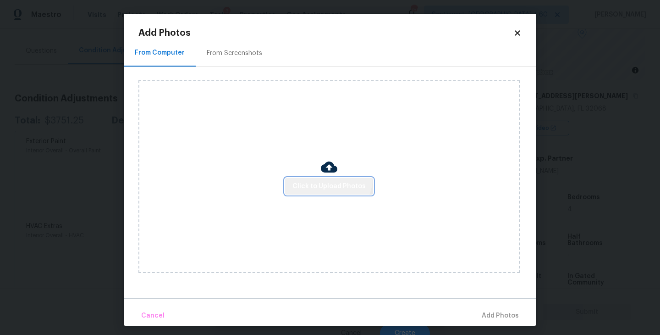
click at [327, 178] on button "Click to Upload Photos" at bounding box center [329, 186] width 88 height 17
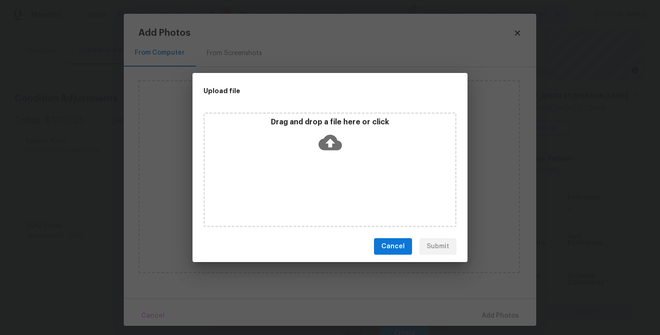
click at [328, 167] on div "Drag and drop a file here or click" at bounding box center [330, 169] width 253 height 115
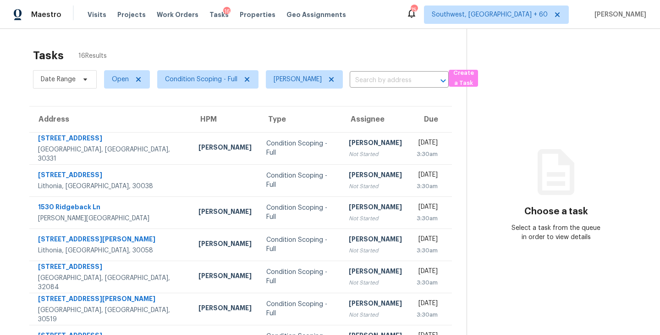
scroll to position [143, 0]
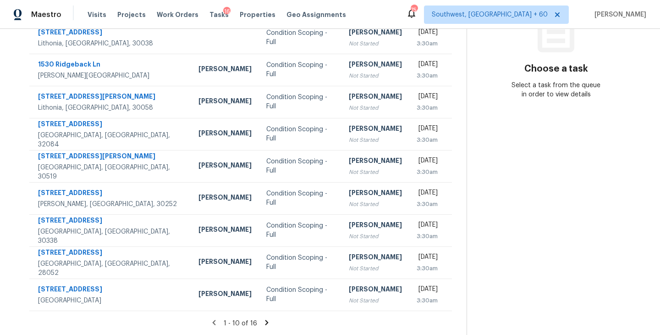
click at [268, 325] on icon at bounding box center [267, 322] width 8 height 8
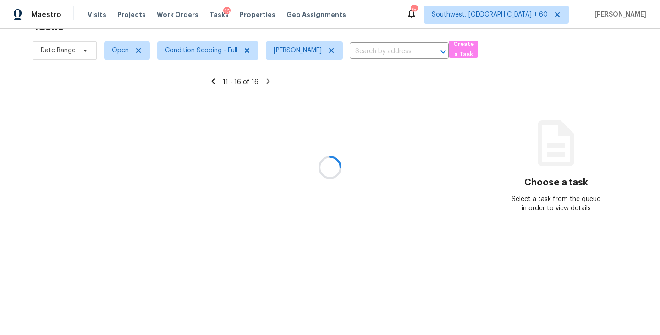
scroll to position [29, 0]
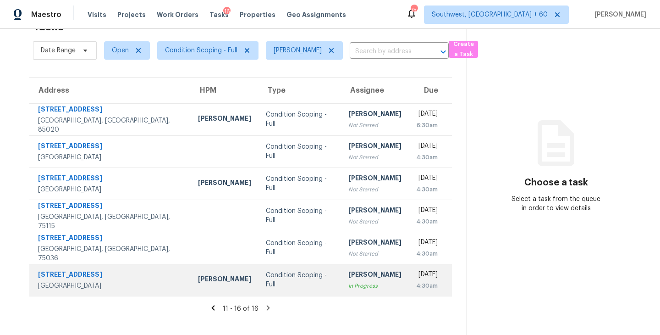
click at [278, 280] on div "Condition Scoping - Full" at bounding box center [300, 280] width 68 height 18
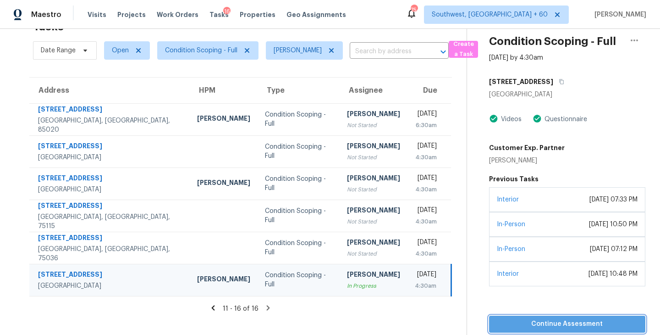
click at [587, 326] on span "Continue Assessment" at bounding box center [568, 323] width 142 height 11
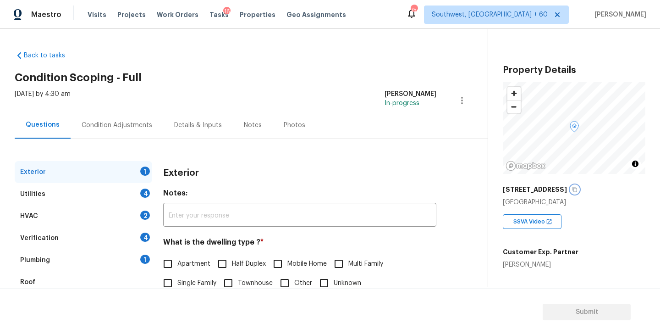
click at [578, 189] on icon "button" at bounding box center [575, 190] width 6 height 6
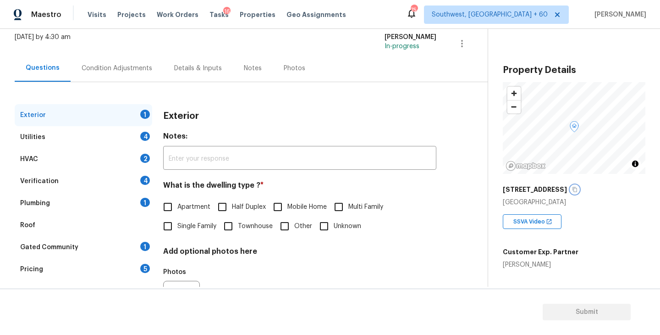
scroll to position [78, 0]
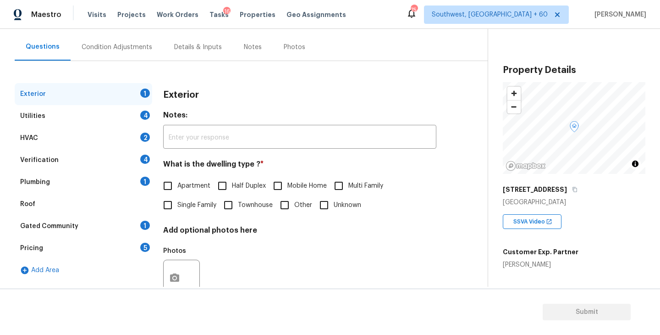
click at [189, 203] on span "Single Family" at bounding box center [196, 205] width 39 height 10
click at [177, 203] on input "Single Family" at bounding box center [167, 204] width 19 height 19
checkbox input "true"
click at [120, 118] on div "Utilities 4" at bounding box center [84, 116] width 138 height 22
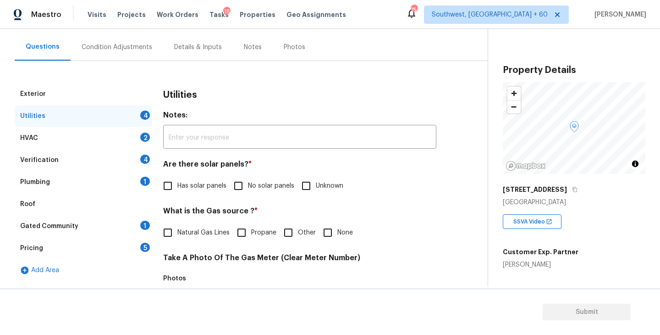
click at [272, 189] on span "No solar panels" at bounding box center [271, 186] width 46 height 10
click at [248, 189] on input "No solar panels" at bounding box center [238, 185] width 19 height 19
checkbox input "true"
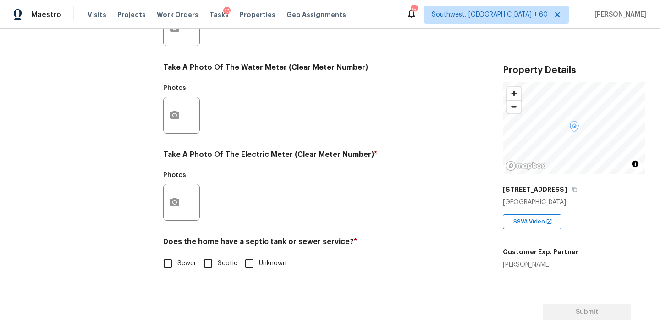
click at [180, 265] on span "Sewer" at bounding box center [186, 264] width 19 height 10
click at [177, 265] on input "Sewer" at bounding box center [167, 263] width 19 height 19
checkbox input "true"
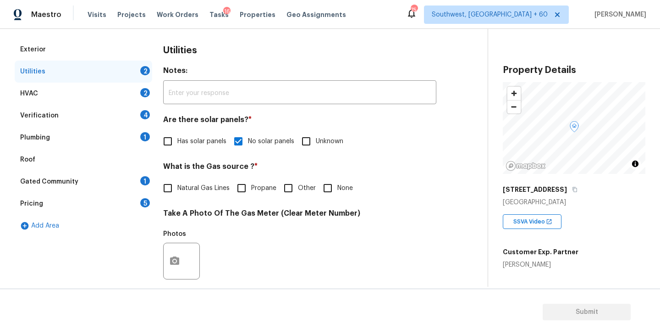
click at [113, 135] on div "Plumbing 1" at bounding box center [84, 138] width 138 height 22
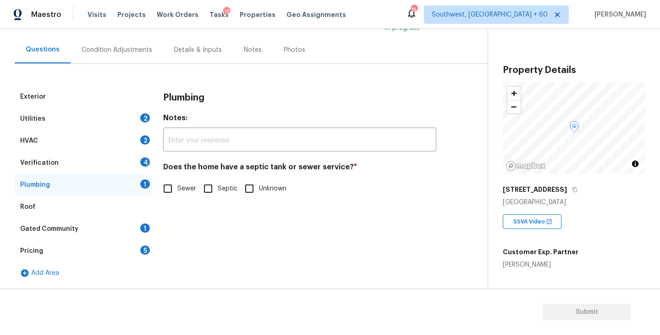
click at [174, 187] on input "Sewer" at bounding box center [167, 188] width 19 height 19
checkbox input "true"
click at [121, 225] on div "Gated Community 1" at bounding box center [84, 229] width 138 height 22
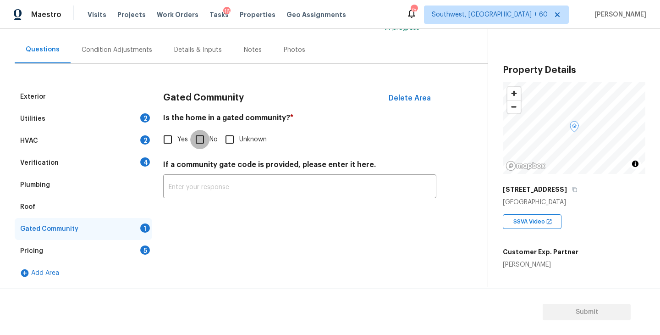
click at [204, 138] on input "No" at bounding box center [199, 139] width 19 height 19
checkbox input "true"
click at [132, 51] on div "Condition Adjustments" at bounding box center [117, 49] width 71 height 9
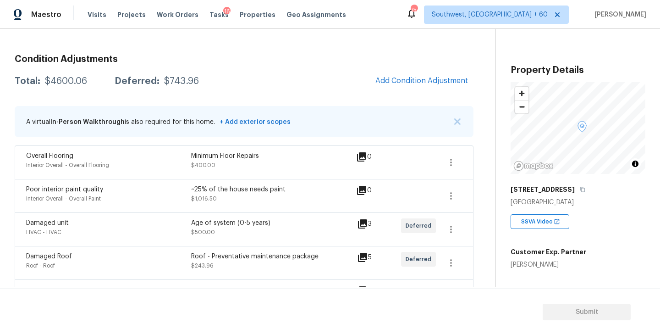
scroll to position [71, 0]
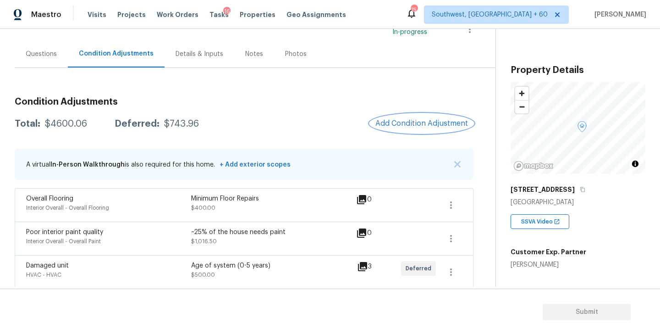
click at [431, 123] on span "Add Condition Adjustment" at bounding box center [422, 123] width 93 height 8
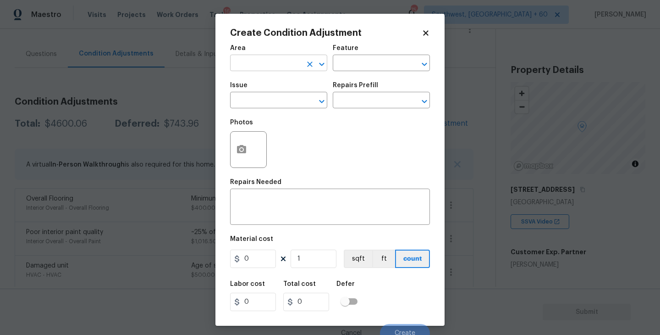
click at [276, 62] on input "text" at bounding box center [266, 64] width 72 height 14
click at [298, 96] on li "Exterior Overall" at bounding box center [278, 99] width 97 height 15
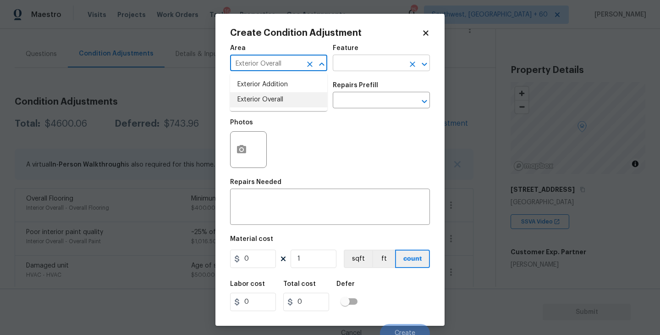
type input "Exterior Overall"
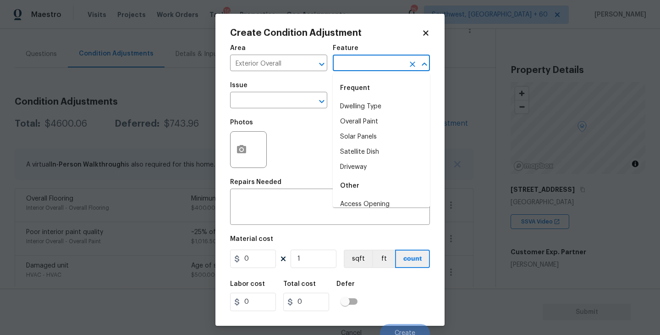
click at [371, 57] on input "text" at bounding box center [369, 64] width 72 height 14
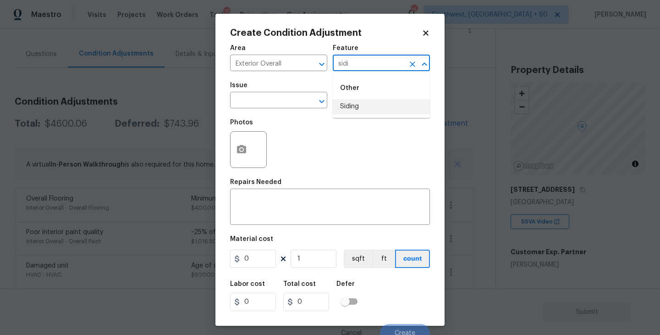
click at [362, 104] on li "Siding" at bounding box center [381, 106] width 97 height 15
type input "Siding"
click at [297, 99] on input "text" at bounding box center [266, 101] width 72 height 14
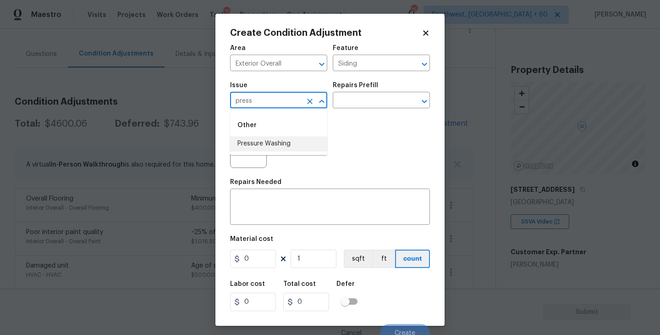
click at [296, 149] on li "Pressure Washing" at bounding box center [278, 143] width 97 height 15
type input "Pressure Washing"
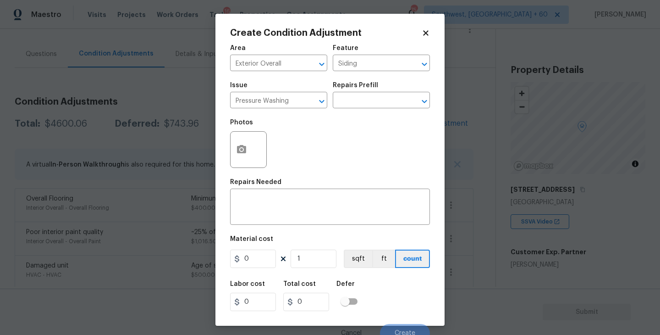
click at [359, 112] on div "Issue Pressure Washing ​ Repairs Prefill ​" at bounding box center [330, 95] width 200 height 37
click at [381, 99] on input "text" at bounding box center [369, 101] width 72 height 14
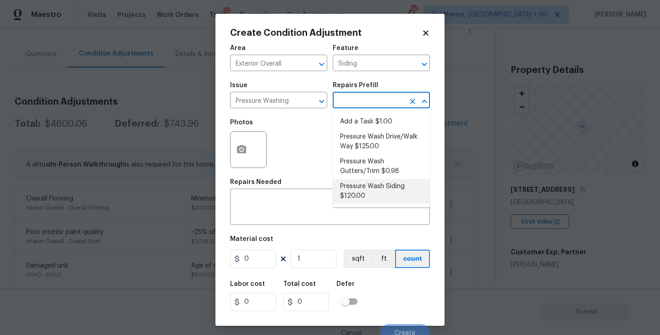
click at [371, 188] on li "Pressure Wash Siding $120.00" at bounding box center [381, 191] width 97 height 25
type textarea "Protect areas as needed for pressure washing. Pressure wash the siding on the h…"
type input "120"
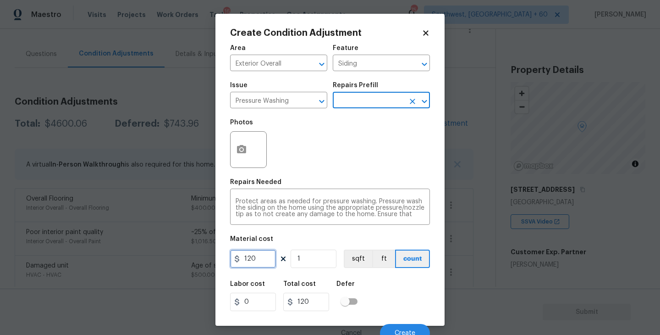
drag, startPoint x: 257, startPoint y: 252, endPoint x: 188, endPoint y: 252, distance: 68.8
click at [188, 252] on div "Create Condition Adjustment Area Exterior Overall ​ Feature Siding ​ Issue Pres…" at bounding box center [330, 167] width 660 height 335
type input "200"
click at [249, 156] on button "button" at bounding box center [242, 150] width 22 height 36
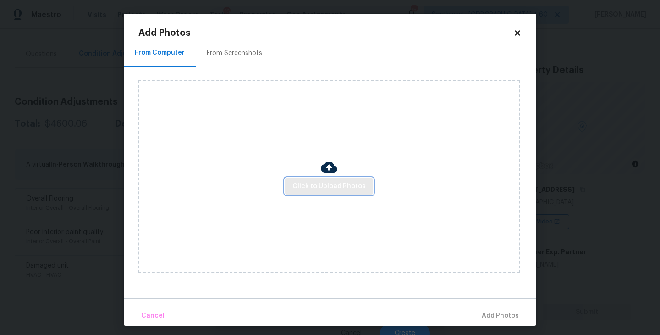
click at [306, 180] on button "Click to Upload Photos" at bounding box center [329, 186] width 88 height 17
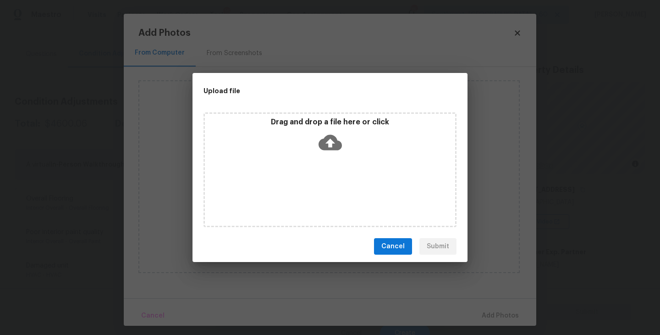
click at [336, 132] on icon at bounding box center [330, 142] width 23 height 23
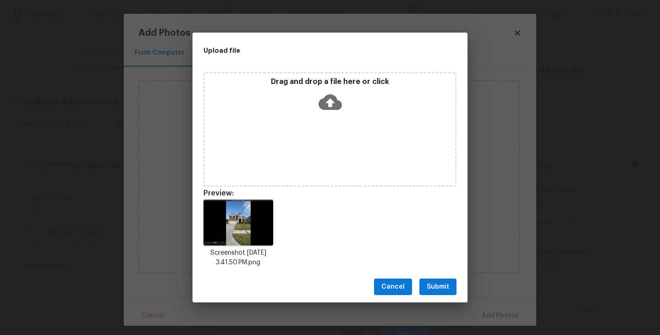
click at [434, 287] on span "Submit" at bounding box center [438, 286] width 22 height 11
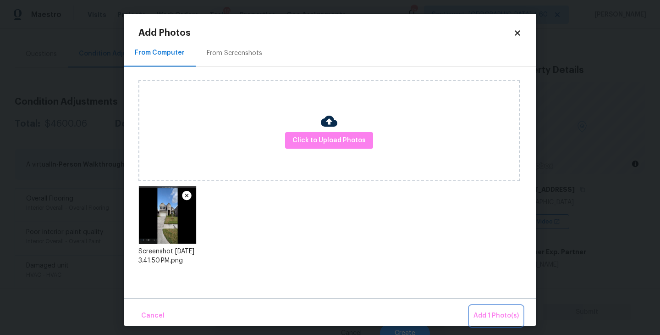
click at [476, 306] on button "Add 1 Photo(s)" at bounding box center [496, 316] width 53 height 20
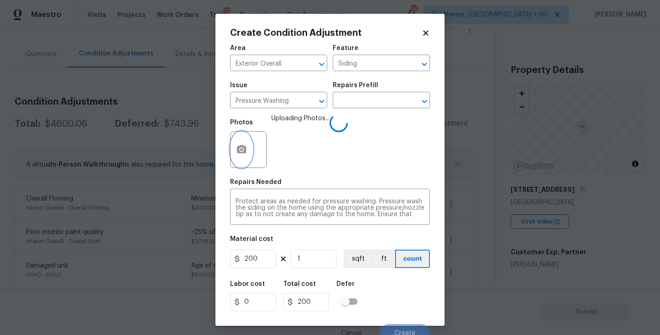
scroll to position [8, 0]
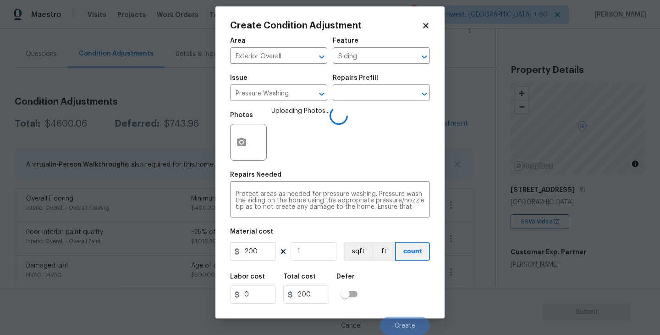
click at [396, 271] on div "Labor cost 0 Total cost 200 Defer" at bounding box center [330, 288] width 200 height 41
click at [408, 284] on div "Labor cost 0 Total cost 200 Defer" at bounding box center [330, 288] width 200 height 41
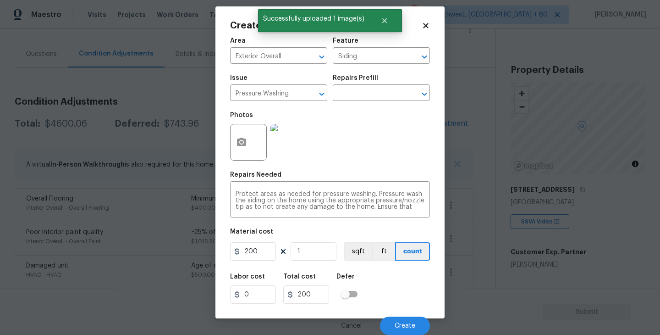
click at [408, 284] on div "Labor cost 0 Total cost 200 Defer" at bounding box center [330, 288] width 200 height 41
click at [407, 319] on button "Create" at bounding box center [405, 325] width 50 height 18
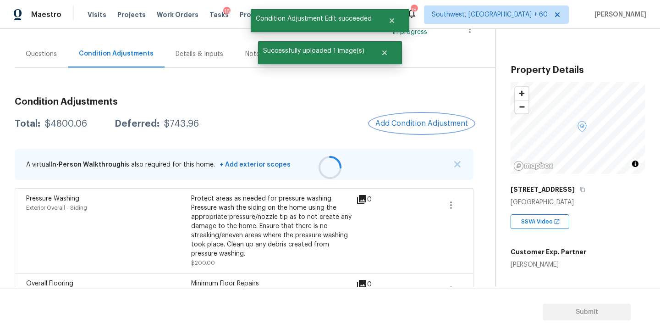
scroll to position [0, 0]
click at [409, 125] on span "Add Condition Adjustment" at bounding box center [422, 123] width 93 height 8
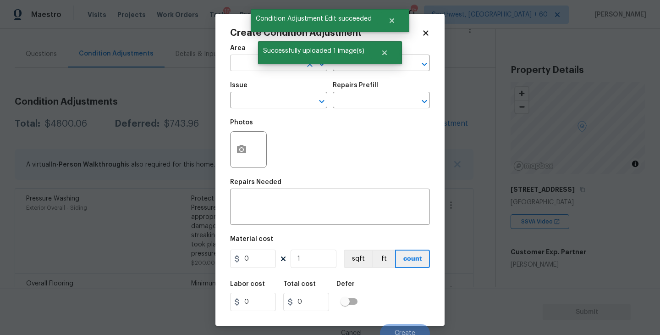
click at [239, 66] on input "text" at bounding box center [266, 64] width 72 height 14
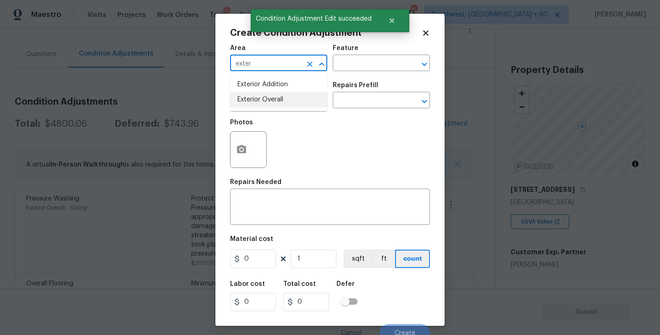
click at [283, 100] on li "Exterior Overall" at bounding box center [278, 99] width 97 height 15
type input "Exterior Overall"
click at [372, 52] on div "Feature" at bounding box center [381, 51] width 97 height 12
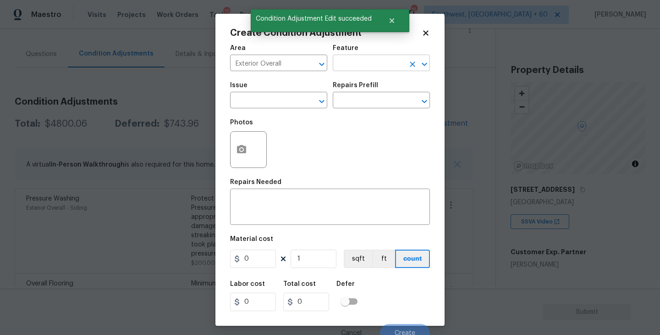
click at [364, 58] on input "text" at bounding box center [369, 64] width 72 height 14
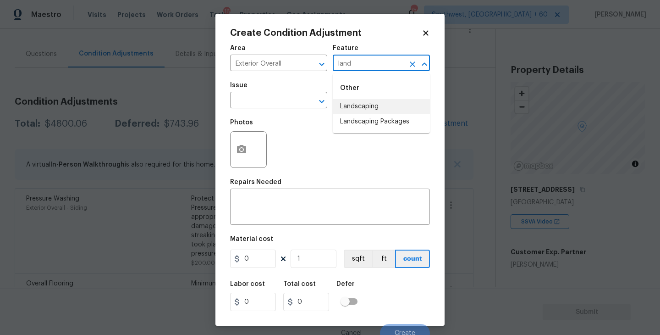
click at [367, 125] on li "Landscaping Packages" at bounding box center [381, 121] width 97 height 15
type input "Landscaping Packages"
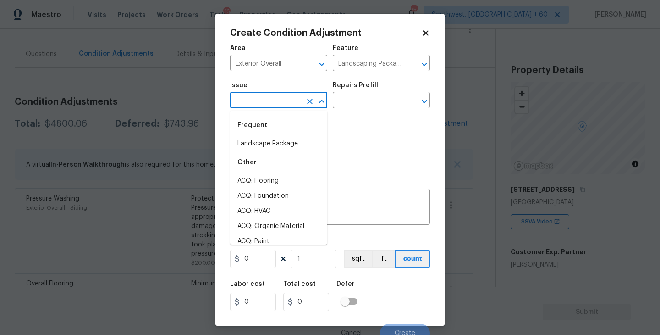
click at [270, 107] on input "text" at bounding box center [266, 101] width 72 height 14
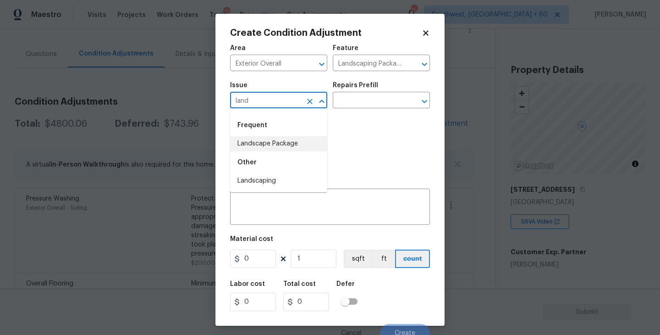
click at [276, 141] on li "Landscape Package" at bounding box center [278, 143] width 97 height 15
type input "Landscape Package"
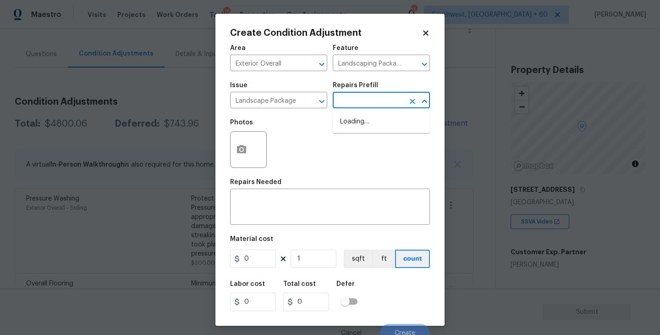
click at [343, 102] on input "text" at bounding box center [369, 101] width 72 height 14
click at [375, 129] on li "Initial landscaping package $50.00" at bounding box center [381, 126] width 97 height 25
type input "Home Readiness Packages"
type textarea "Mowing of grass up to 6" in height. Mow, edge along driveways & sidewalks, trim…"
type input "50"
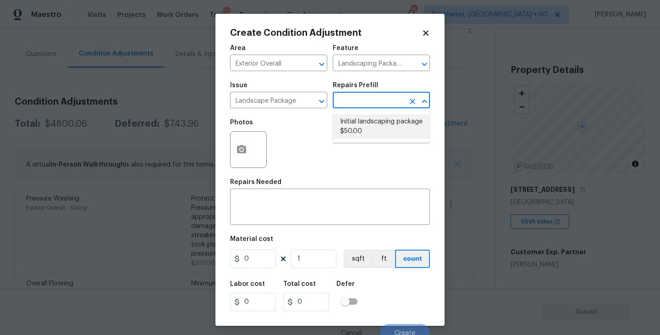
type input "50"
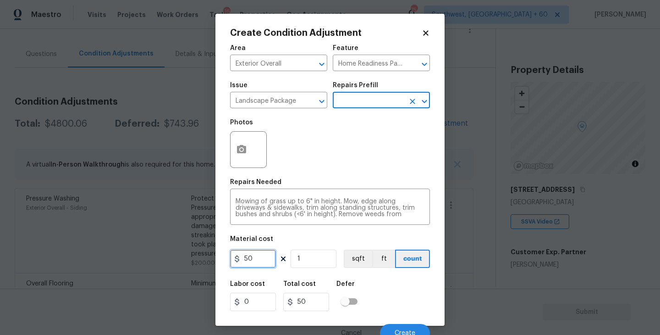
drag, startPoint x: 263, startPoint y: 262, endPoint x: 202, endPoint y: 260, distance: 61.5
click at [202, 260] on div "Create Condition Adjustment Area Exterior Overall ​ Feature Home Readiness Pack…" at bounding box center [330, 167] width 660 height 335
type input "300"
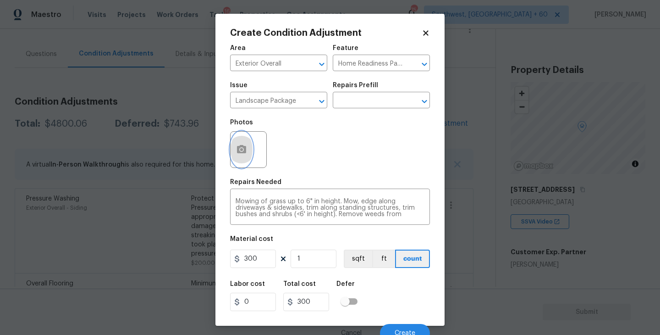
click at [242, 151] on circle "button" at bounding box center [241, 149] width 3 height 3
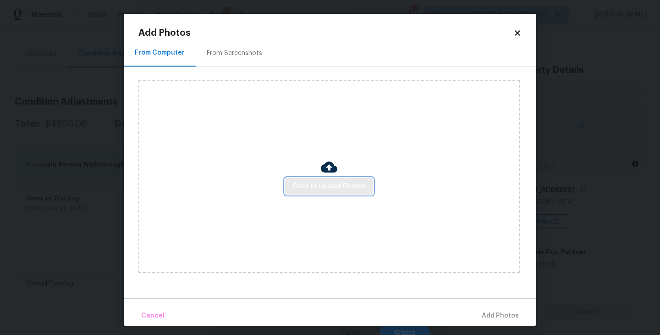
click at [312, 182] on span "Click to Upload Photos" at bounding box center [329, 186] width 73 height 11
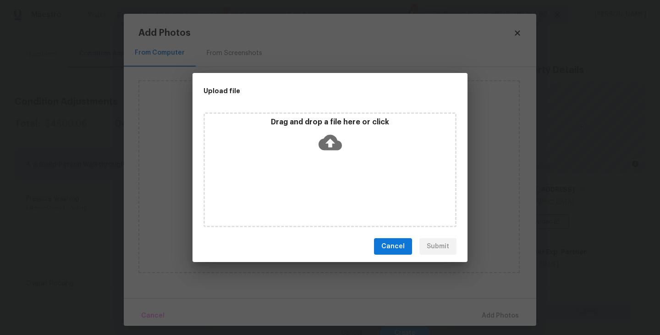
click at [321, 154] on div "Drag and drop a file here or click" at bounding box center [330, 136] width 250 height 39
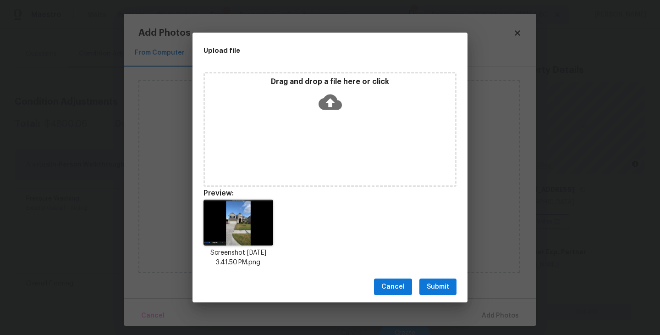
click at [434, 295] on div "Cancel Submit" at bounding box center [330, 287] width 275 height 32
click at [440, 287] on span "Submit" at bounding box center [438, 286] width 22 height 11
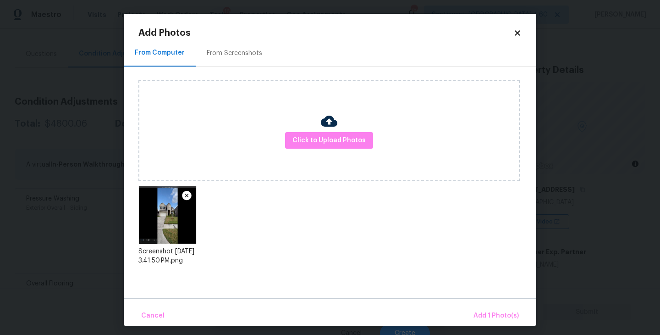
click at [480, 305] on div "Cancel Add 1 Photo(s)" at bounding box center [330, 312] width 413 height 28
click at [482, 312] on span "Add 1 Photo(s)" at bounding box center [496, 315] width 45 height 11
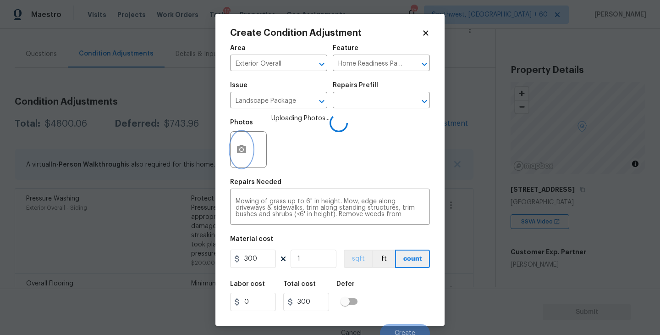
scroll to position [8, 0]
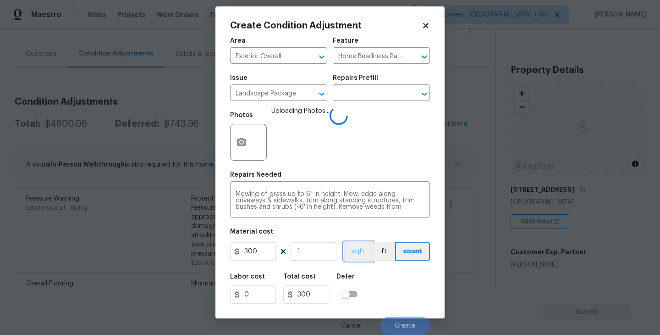
click at [370, 260] on figure "Material cost 300 1 sqft ft count" at bounding box center [330, 245] width 200 height 34
click at [415, 277] on div "Labor cost 0 Total cost 300 Defer" at bounding box center [330, 288] width 200 height 41
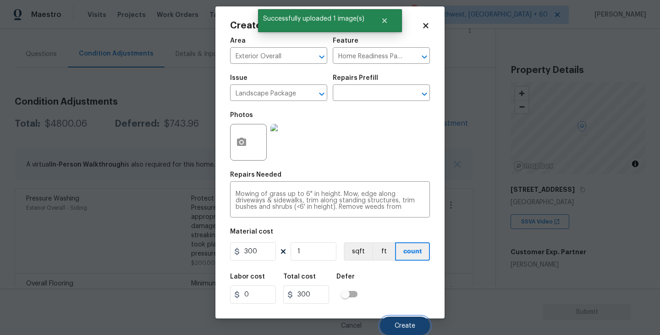
click at [409, 326] on span "Create" at bounding box center [405, 325] width 21 height 7
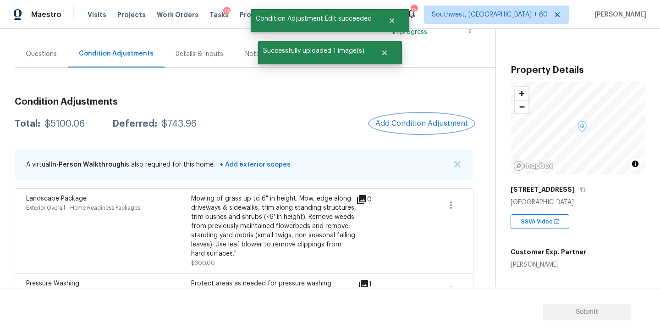
scroll to position [0, 0]
click at [411, 119] on span "Add Condition Adjustment" at bounding box center [422, 123] width 93 height 8
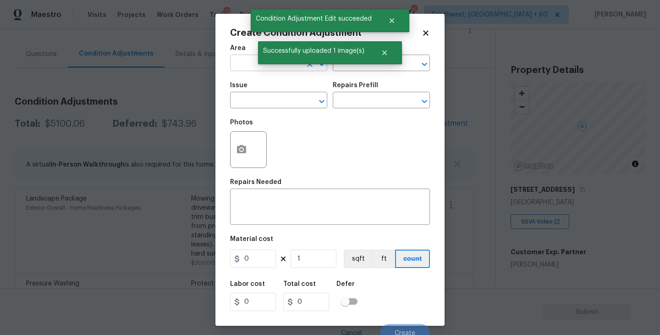
click at [249, 68] on input "text" at bounding box center [266, 64] width 72 height 14
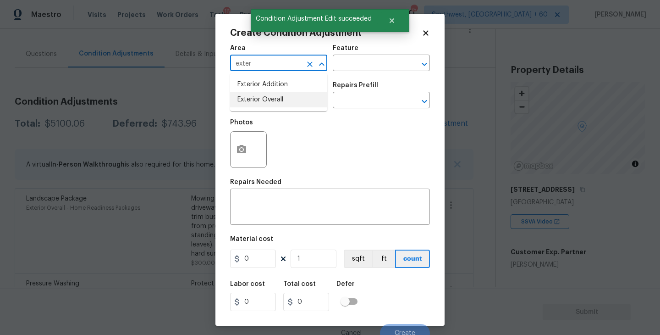
click at [269, 99] on li "Exterior Overall" at bounding box center [278, 99] width 97 height 15
type input "Exterior Overall"
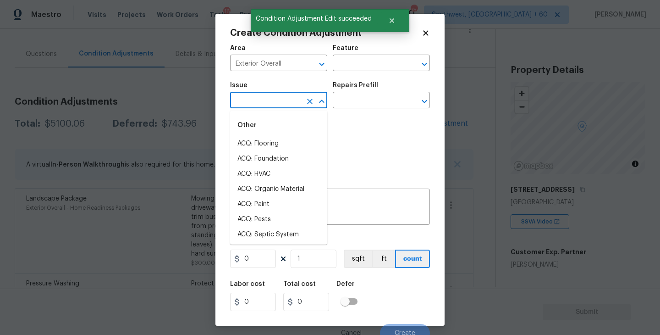
click at [269, 99] on input "text" at bounding box center [266, 101] width 72 height 14
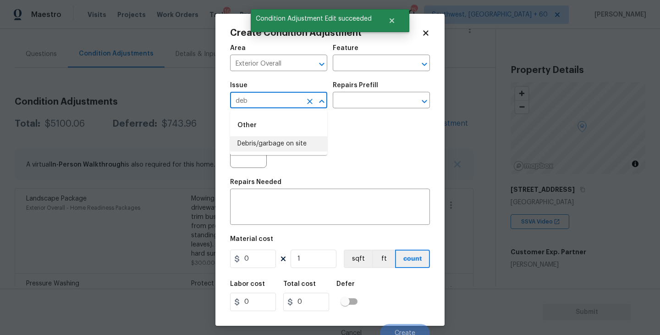
click at [271, 144] on li "Debris/garbage on site" at bounding box center [278, 143] width 97 height 15
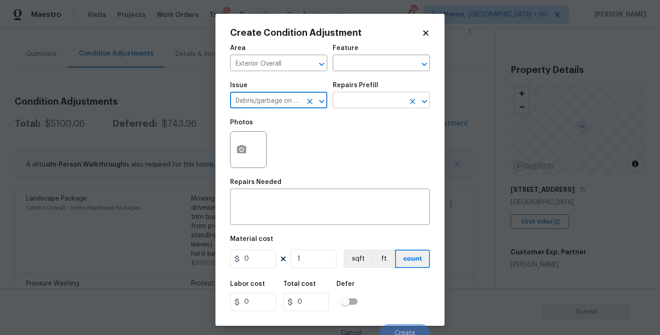
type input "Debris/garbage on site"
click at [378, 95] on input "text" at bounding box center [369, 101] width 72 height 14
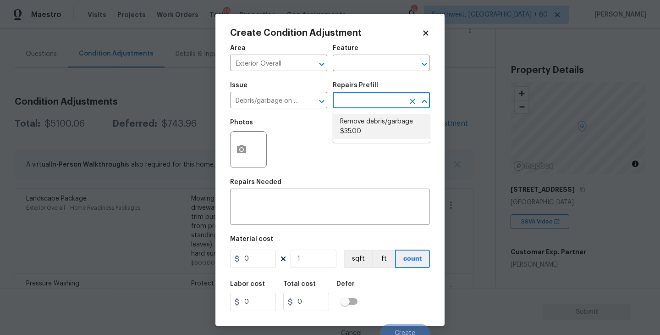
click at [375, 117] on li "Remove debris/garbage $35.00" at bounding box center [381, 126] width 97 height 25
type textarea "Remove, haul off, and properly dispose of any debris left by seller to offsite …"
type input "35"
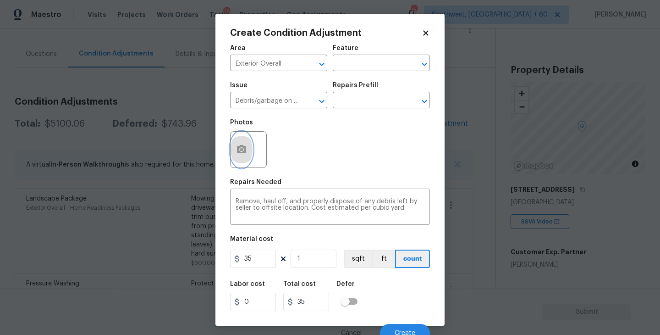
click at [249, 152] on button "button" at bounding box center [242, 150] width 22 height 36
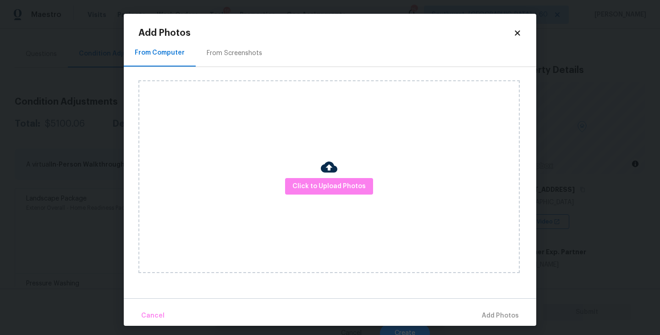
click at [340, 205] on div "Click to Upload Photos" at bounding box center [328, 176] width 381 height 193
click at [358, 179] on button "Click to Upload Photos" at bounding box center [329, 186] width 88 height 17
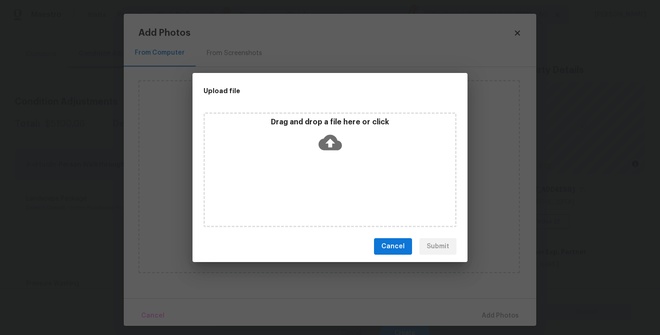
click at [340, 156] on div "Drag and drop a file here or click" at bounding box center [330, 169] width 253 height 115
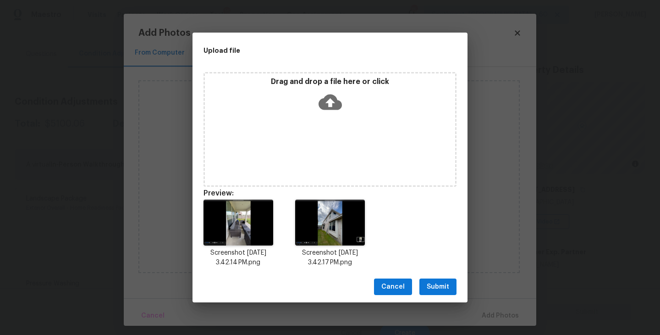
click at [442, 298] on div "Cancel Submit" at bounding box center [330, 287] width 275 height 32
click at [448, 285] on span "Submit" at bounding box center [438, 286] width 22 height 11
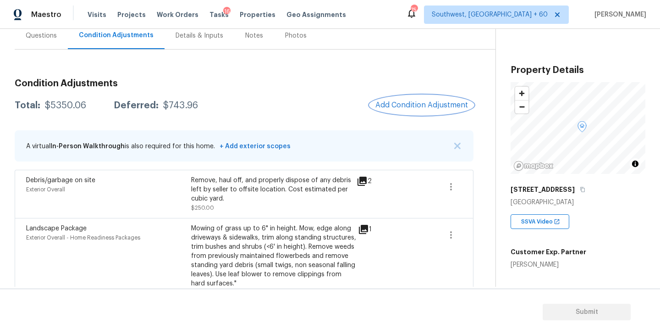
scroll to position [80, 0]
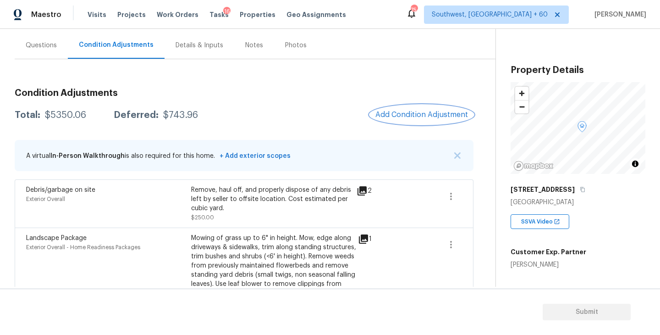
click at [407, 120] on button "Add Condition Adjustment" at bounding box center [422, 114] width 104 height 19
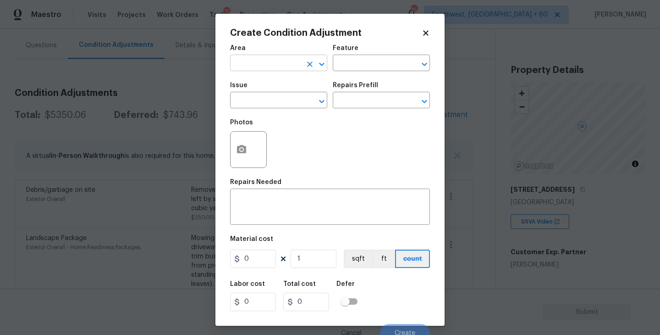
click at [260, 63] on input "text" at bounding box center [266, 64] width 72 height 14
click at [257, 102] on li "Interior Overall" at bounding box center [278, 99] width 97 height 15
type input "Interior Overall"
click at [348, 66] on input "text" at bounding box center [369, 64] width 72 height 14
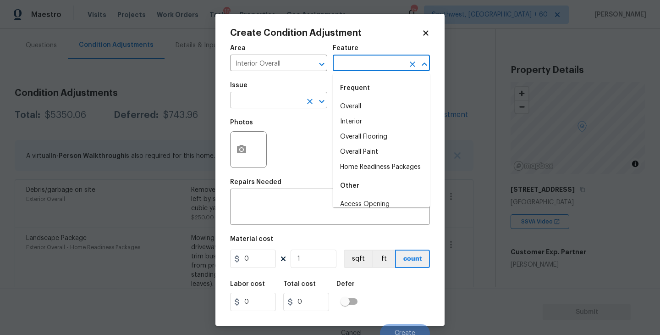
click at [275, 107] on input "text" at bounding box center [266, 101] width 72 height 14
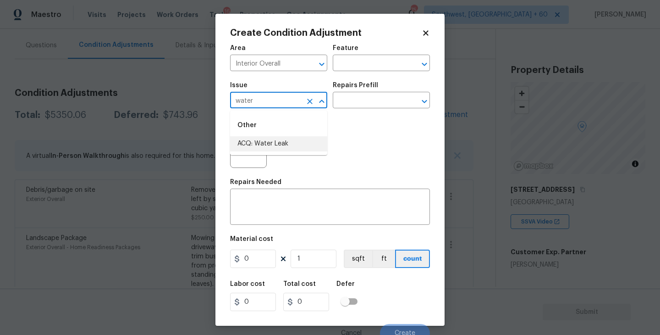
click at [285, 142] on li "ACQ: Water Leak" at bounding box center [278, 143] width 97 height 15
type input "ACQ: Water Leak"
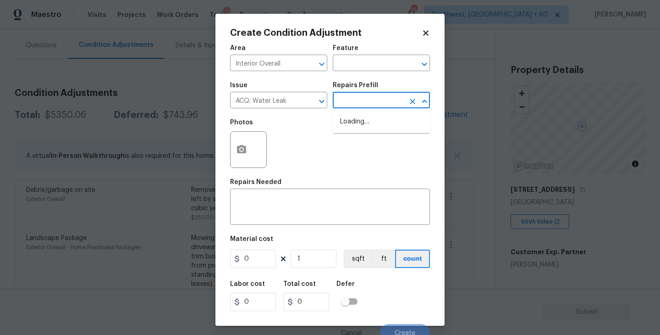
click at [359, 108] on body "Maestro Visits Projects Work Orders Tasks 16 Properties Geo Assignments 754 Sou…" at bounding box center [330, 167] width 660 height 335
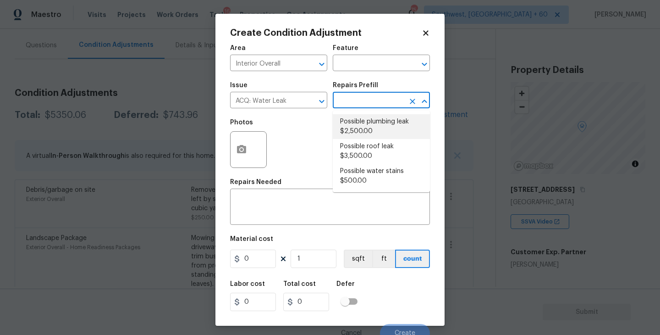
click at [361, 122] on li "Possible plumbing leak $2,500.00" at bounding box center [381, 126] width 97 height 25
type input "Acquisition"
type textarea "Acquisition Scope: Possible plumbing leak"
type input "2500"
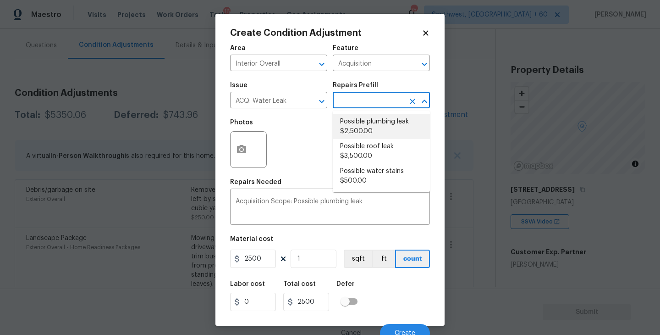
click at [311, 153] on div "Photos" at bounding box center [330, 144] width 200 height 60
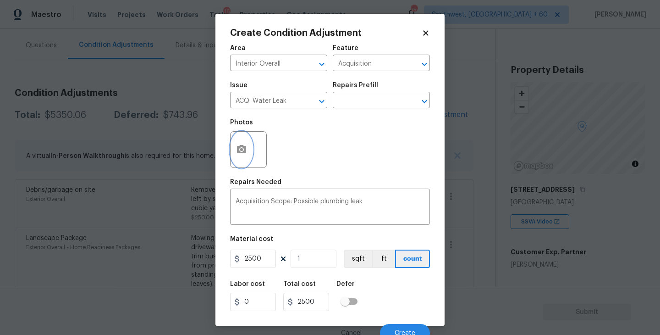
click at [237, 145] on icon "button" at bounding box center [241, 149] width 11 height 11
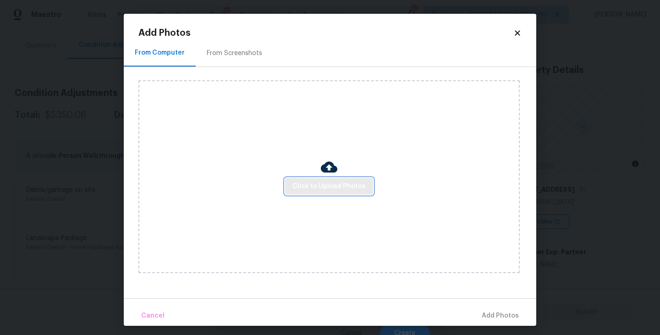
click at [324, 183] on span "Click to Upload Photos" at bounding box center [329, 186] width 73 height 11
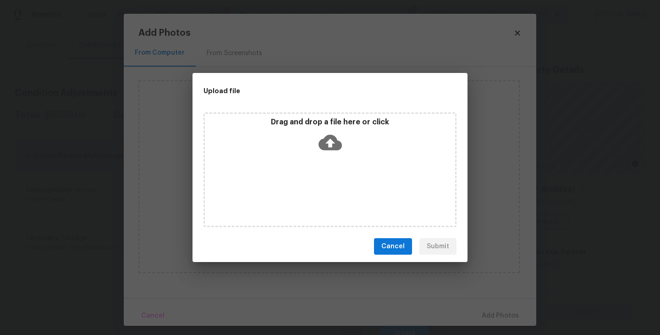
click at [337, 155] on div "Drag and drop a file here or click" at bounding box center [330, 136] width 250 height 39
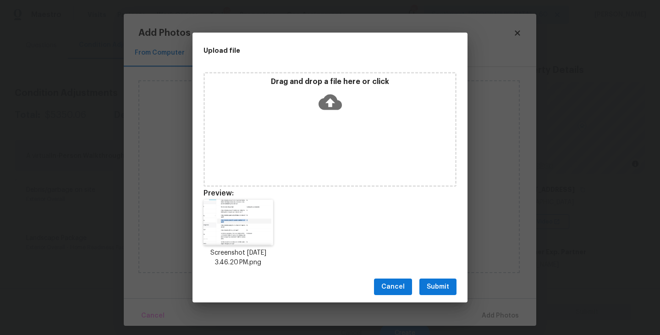
click at [439, 285] on span "Submit" at bounding box center [438, 286] width 22 height 11
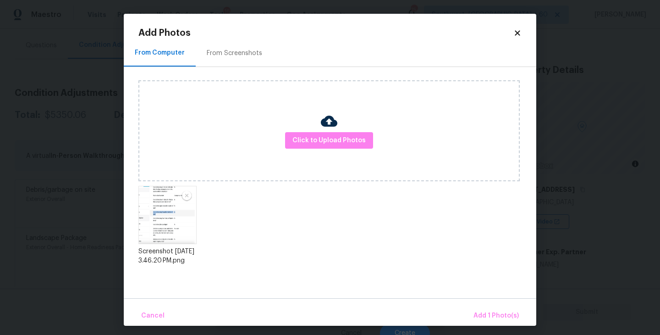
click at [480, 302] on div "Cancel Add 1 Photo(s)" at bounding box center [330, 312] width 413 height 28
click at [484, 320] on span "Add 1 Photo(s)" at bounding box center [496, 315] width 45 height 11
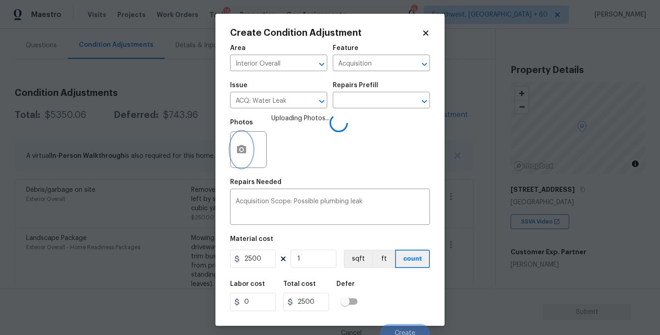
scroll to position [8, 0]
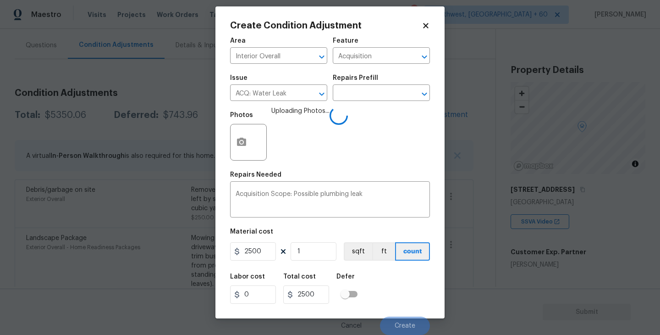
click at [381, 273] on div "Labor cost 0 Total cost 2500 Defer" at bounding box center [330, 288] width 200 height 41
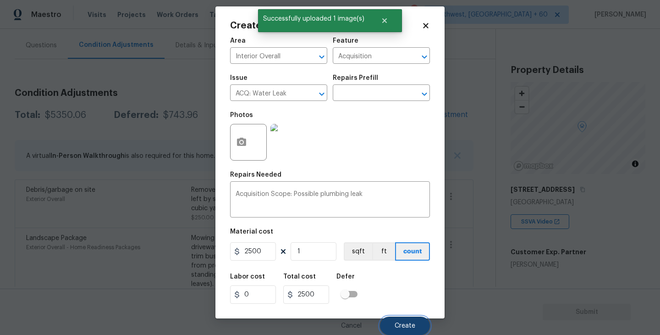
click at [399, 316] on button "Create" at bounding box center [405, 325] width 50 height 18
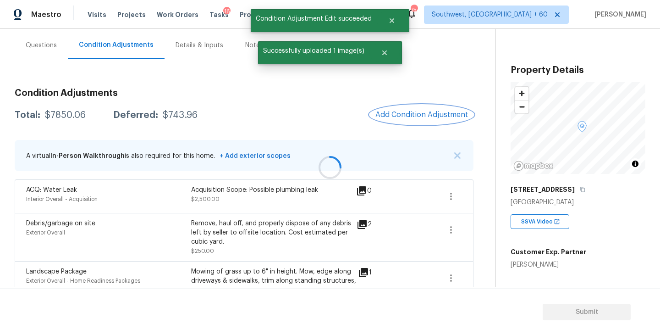
scroll to position [0, 0]
click at [421, 119] on button "Add Condition Adjustment" at bounding box center [422, 114] width 104 height 19
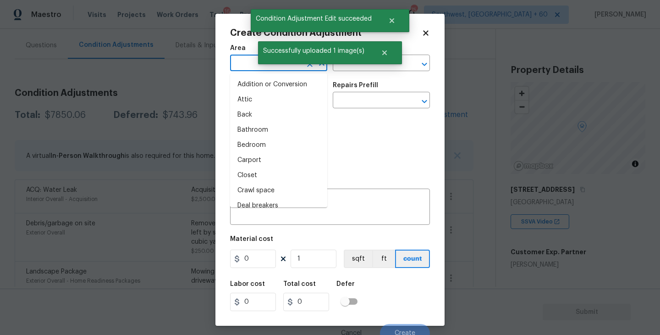
click at [241, 60] on input "text" at bounding box center [266, 64] width 72 height 14
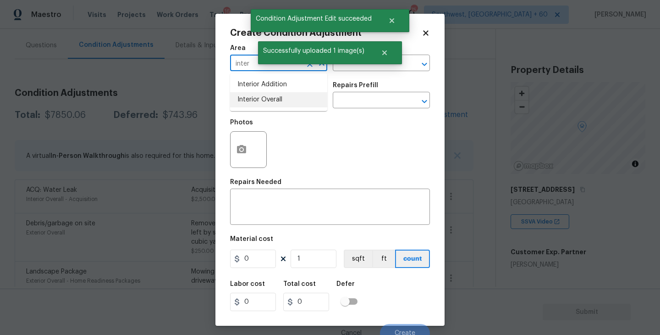
click at [276, 106] on li "Interior Overall" at bounding box center [278, 99] width 97 height 15
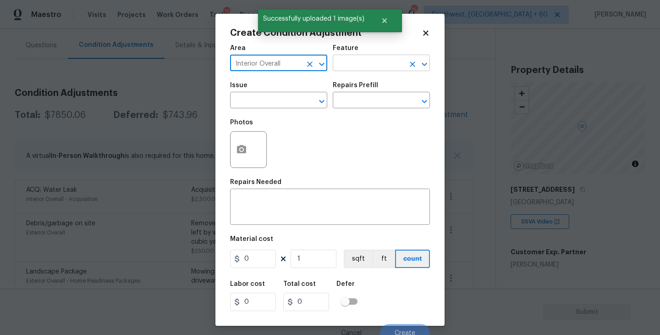
type input "Interior Overall"
click at [365, 67] on input "text" at bounding box center [369, 64] width 72 height 14
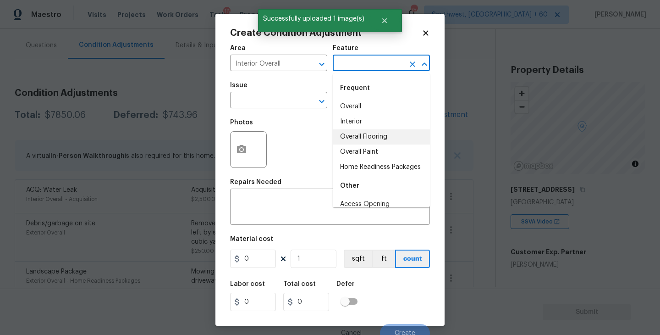
click at [372, 143] on li "Overall Flooring" at bounding box center [381, 136] width 97 height 15
type input "Overall Flooring"
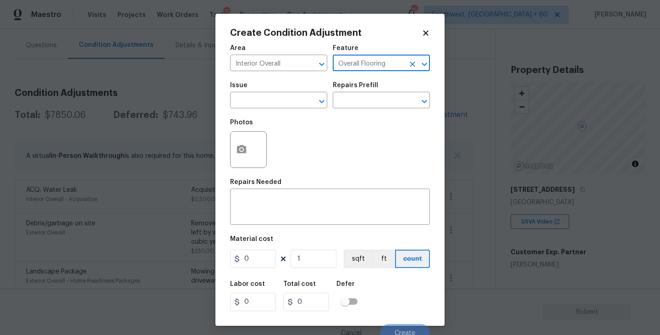
click at [413, 69] on button "Clear" at bounding box center [412, 64] width 13 height 13
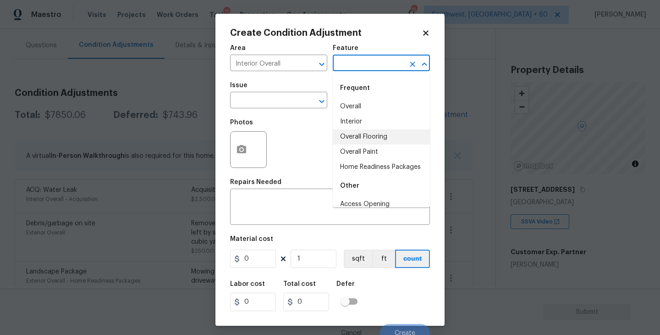
click at [379, 68] on input "text" at bounding box center [369, 64] width 72 height 14
click at [376, 145] on li "Overall Paint" at bounding box center [381, 151] width 97 height 15
type input "Overall Paint"
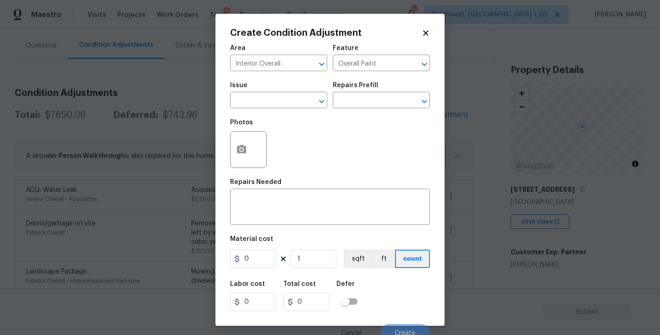
click at [292, 93] on div "Issue" at bounding box center [278, 88] width 97 height 12
click at [275, 105] on input "text" at bounding box center [266, 101] width 72 height 14
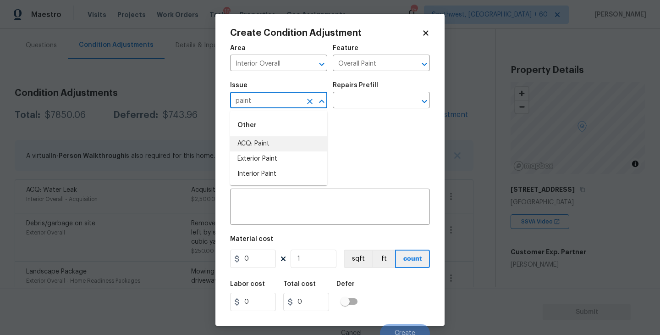
click at [278, 147] on li "ACQ: Paint" at bounding box center [278, 143] width 97 height 15
type input "ACQ: Paint"
click at [361, 100] on input "text" at bounding box center [369, 101] width 72 height 14
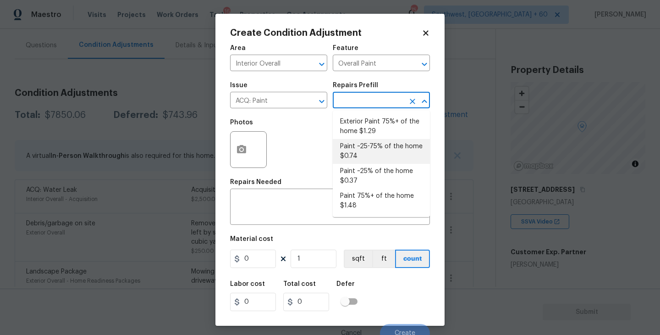
click at [371, 152] on li "Paint ~25-75% of the home $0.74" at bounding box center [381, 151] width 97 height 25
type input "Acquisition"
type textarea "Acquisition Scope: ~25 - 75% of the home needs interior paint"
type input "0.74"
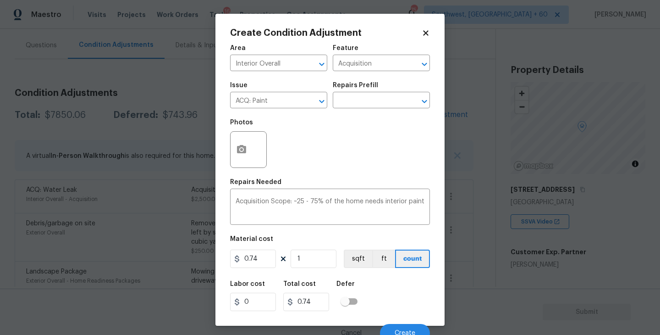
click at [252, 160] on div at bounding box center [248, 149] width 37 height 37
click at [284, 166] on div "Photos" at bounding box center [330, 144] width 200 height 60
click at [243, 154] on icon "button" at bounding box center [241, 149] width 11 height 11
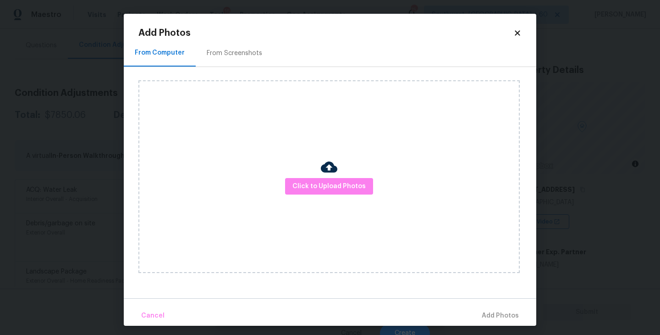
click at [311, 175] on div "Click to Upload Photos" at bounding box center [328, 176] width 381 height 193
click at [319, 181] on span "Click to Upload Photos" at bounding box center [329, 186] width 73 height 11
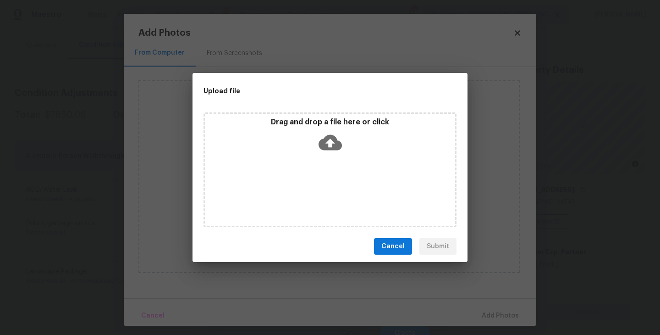
click at [328, 152] on icon at bounding box center [330, 142] width 23 height 23
